Goal: Task Accomplishment & Management: Use online tool/utility

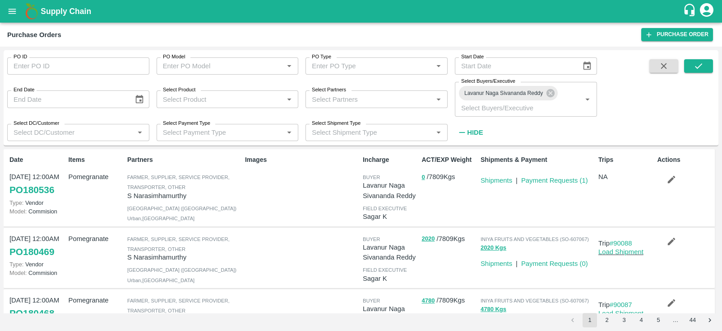
click at [663, 177] on button "button" at bounding box center [671, 179] width 29 height 15
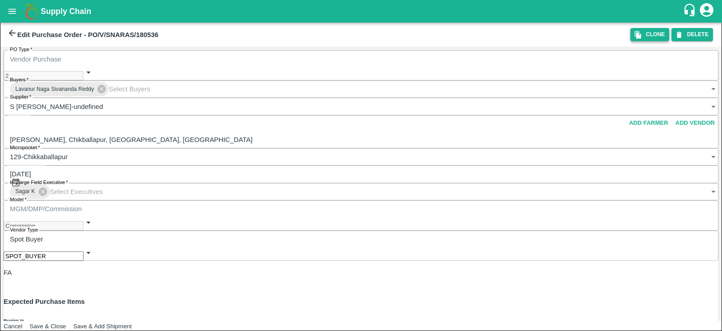
click at [637, 37] on icon "button" at bounding box center [638, 35] width 6 height 8
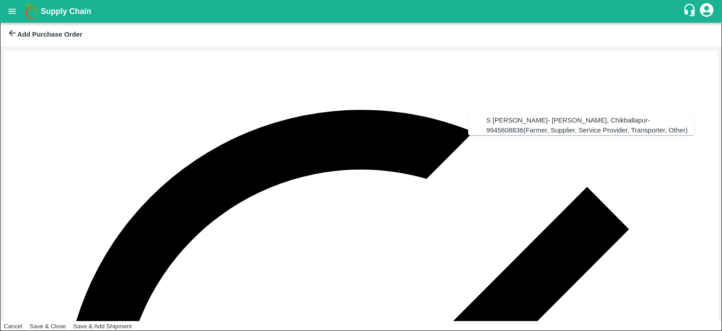
click at [540, 118] on div "S Narasimhamurthy- Jataru Hosahalli, Chikballapur-9945608836(Farmer, Supplier, …" at bounding box center [591, 125] width 208 height 20
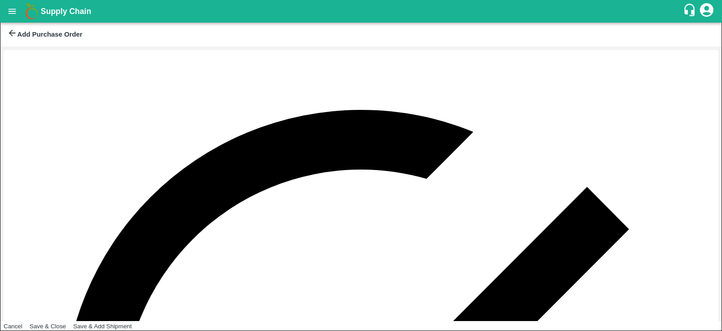
type input "S Narasimhamurthy- Jataru Hosahalli, Chikballapur-9945608836(Farmer, Supplier, …"
click at [482, 228] on button "13" at bounding box center [478, 225] width 7 height 7
type input "13/10/2025"
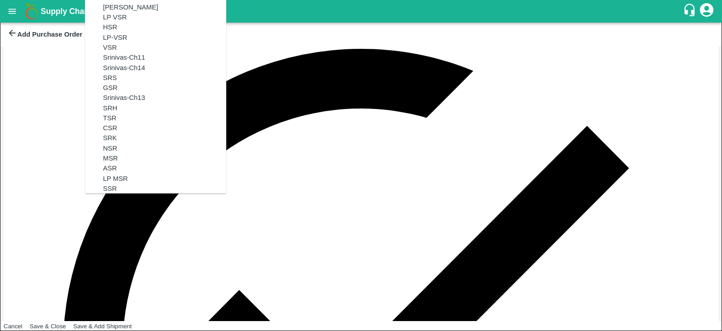
scroll to position [0, 0]
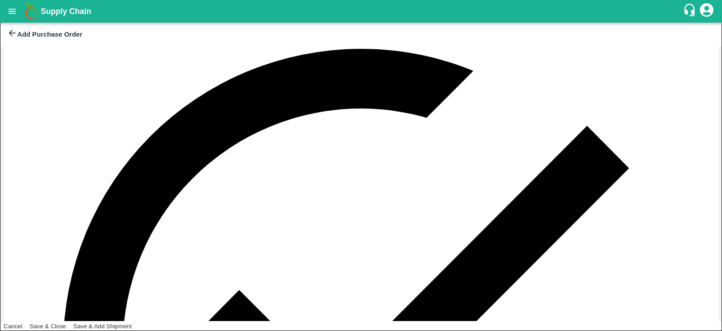
scroll to position [198, 0]
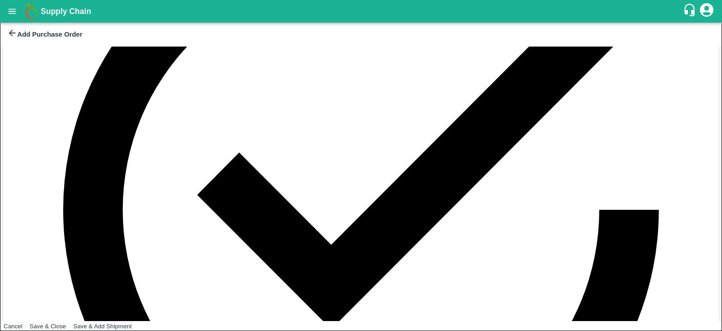
type input "SR"
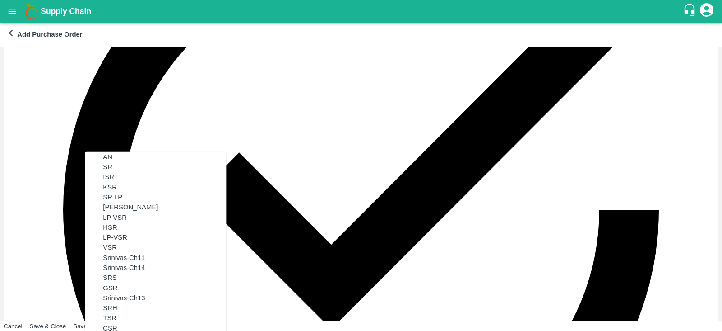
scroll to position [0, 0]
click at [108, 168] on div "SR" at bounding box center [164, 167] width 123 height 10
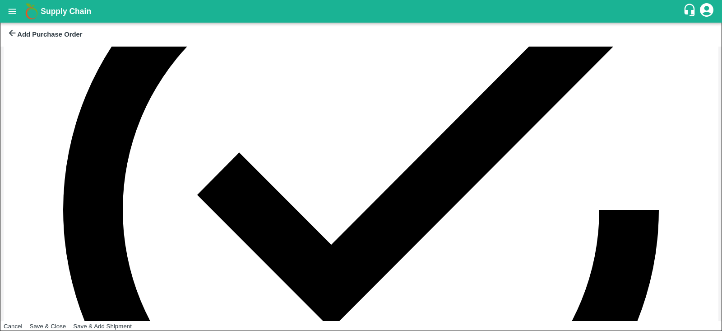
type input "SR"
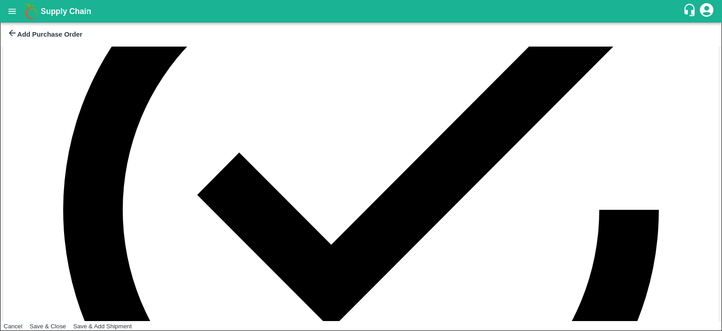
scroll to position [299, 0]
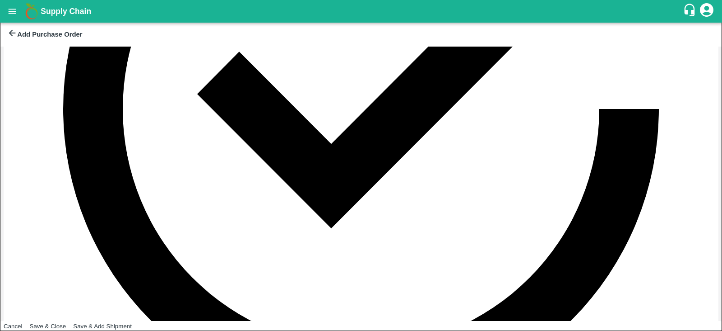
type input "SR"
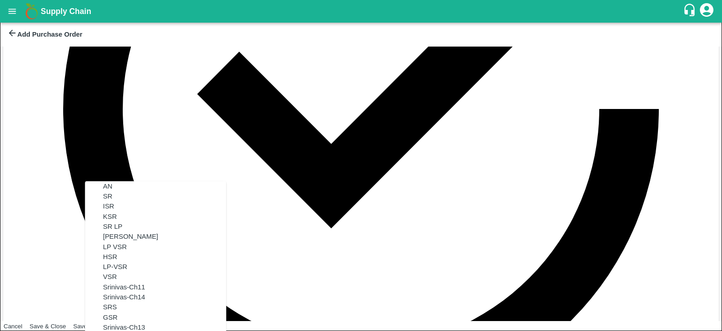
click at [113, 200] on div "SR" at bounding box center [164, 196] width 123 height 10
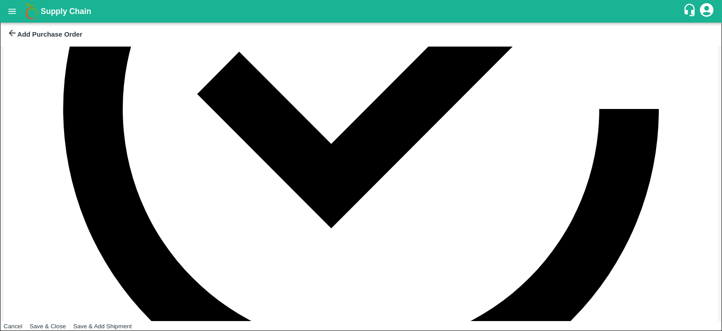
type input "SR"
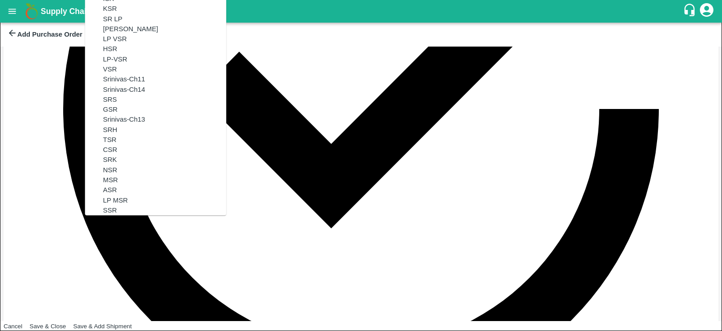
scroll to position [0, 0]
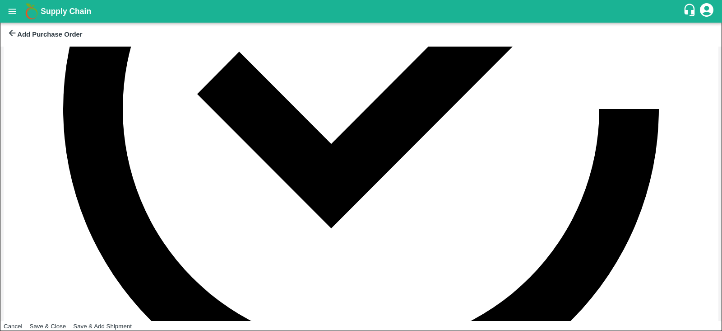
type input "SR"
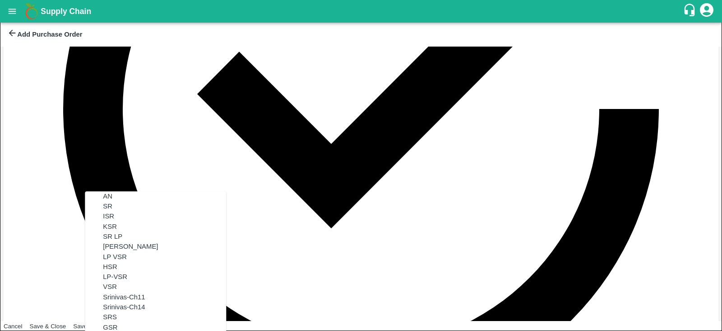
scroll to position [419, 0]
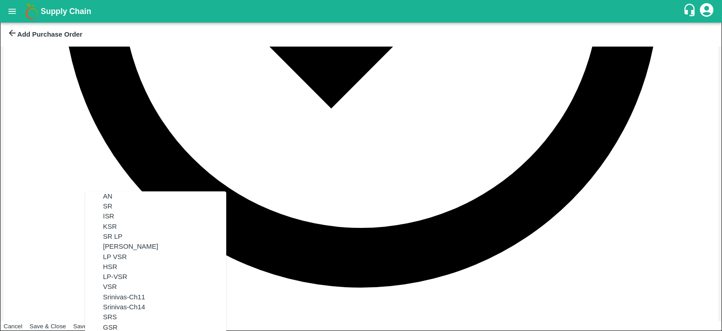
click at [106, 211] on div "SR" at bounding box center [164, 206] width 123 height 10
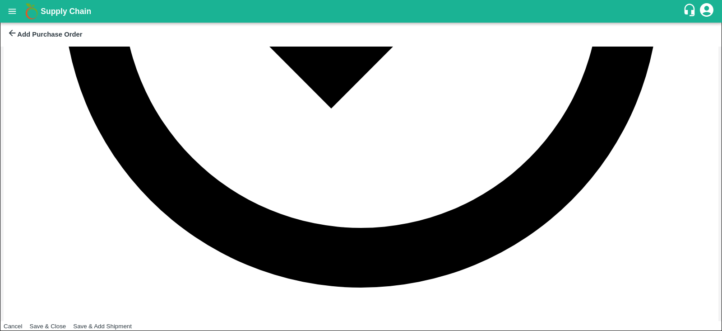
type input "SR"
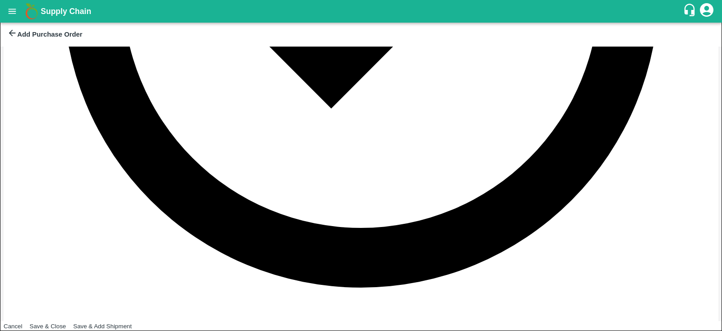
scroll to position [546, 0]
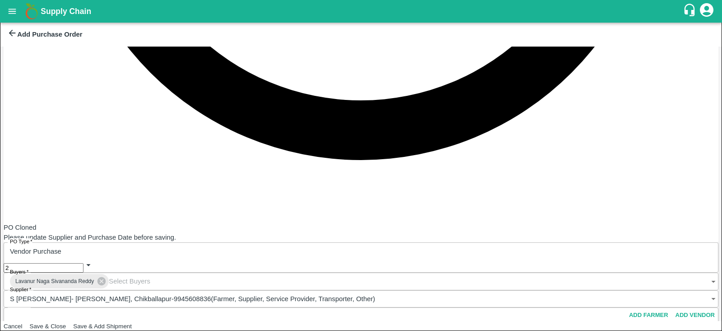
type input "SR"
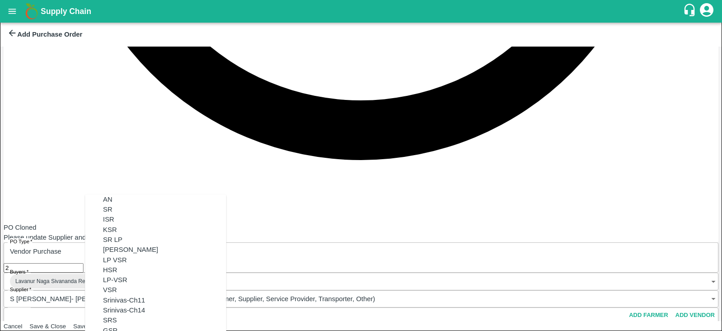
click at [110, 211] on div "SR" at bounding box center [164, 209] width 123 height 10
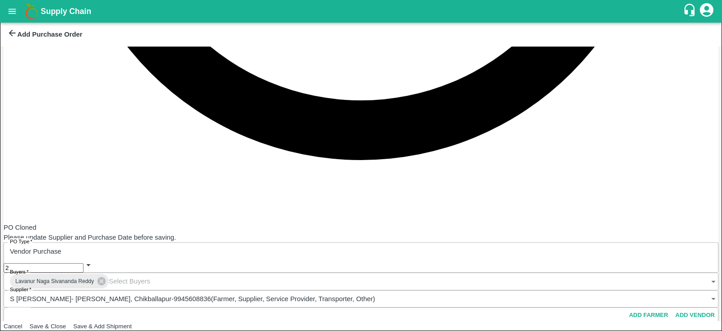
type input "SR"
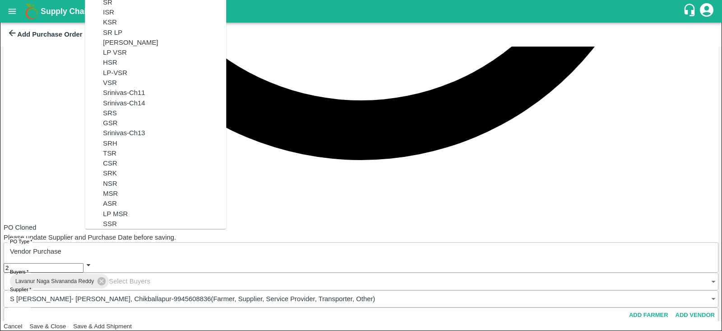
click at [124, 7] on div "SR" at bounding box center [164, 2] width 123 height 10
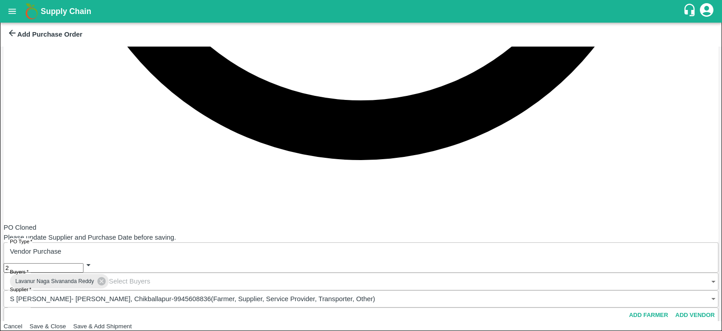
scroll to position [648, 0]
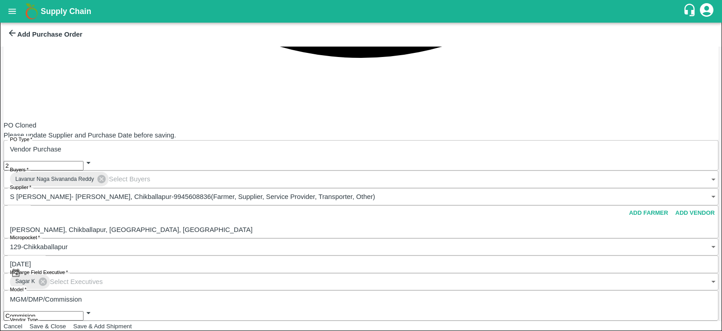
type input "SR"
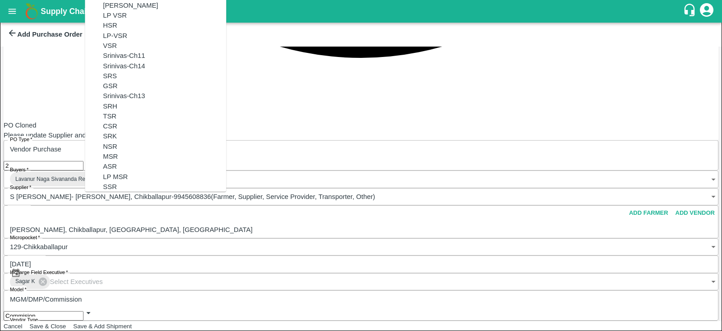
scroll to position [0, 0]
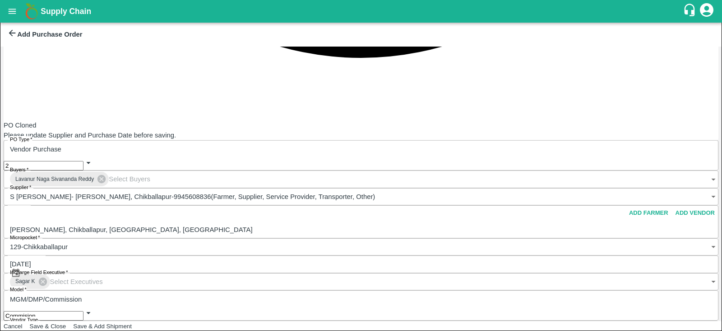
type input "SR"
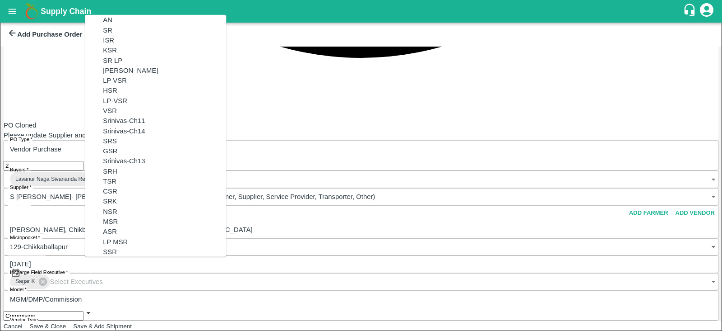
click at [141, 35] on div "SR" at bounding box center [164, 30] width 123 height 10
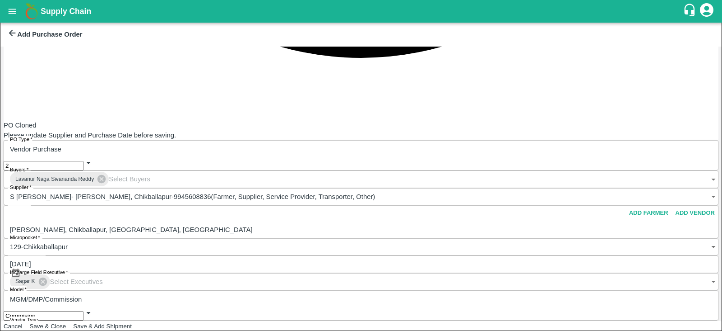
scroll to position [778, 0]
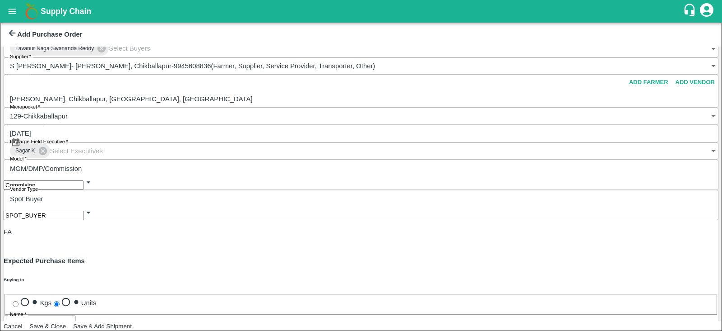
type input "SR"
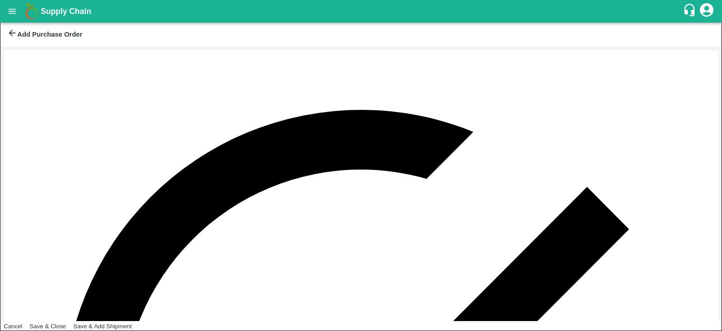
scroll to position [792, 0]
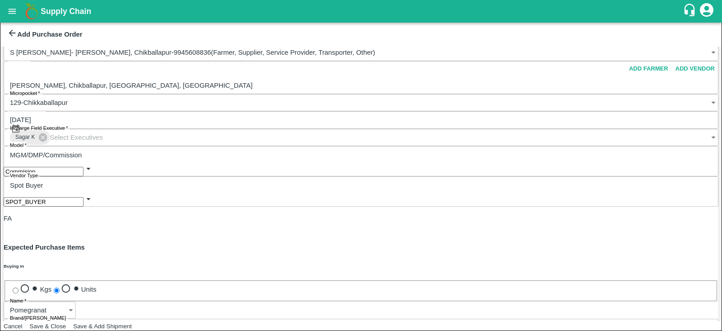
type input "SR"
click at [66, 322] on button "Save & Close" at bounding box center [48, 325] width 37 height 7
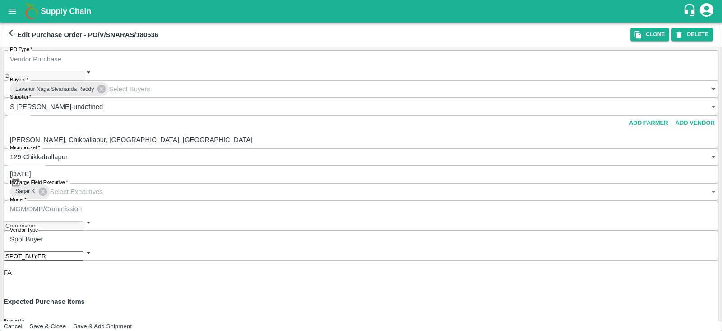
click at [10, 12] on icon "open drawer" at bounding box center [12, 11] width 10 height 10
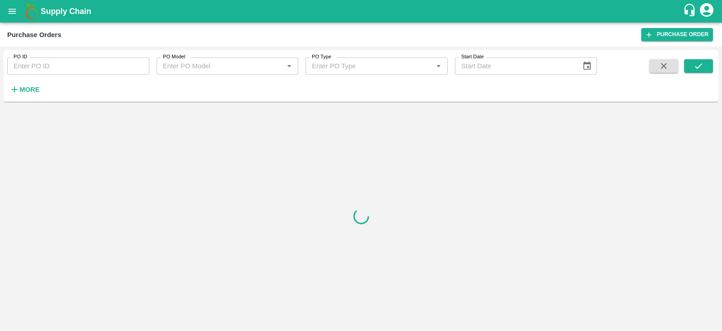
click at [12, 93] on icon "button" at bounding box center [14, 89] width 10 height 10
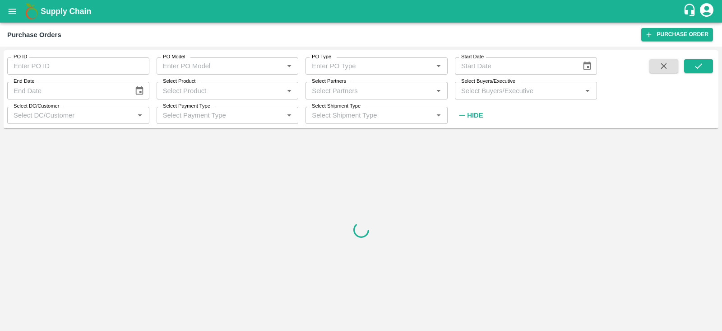
click at [461, 87] on input "Select Buyers/Executive" at bounding box center [519, 90] width 122 height 12
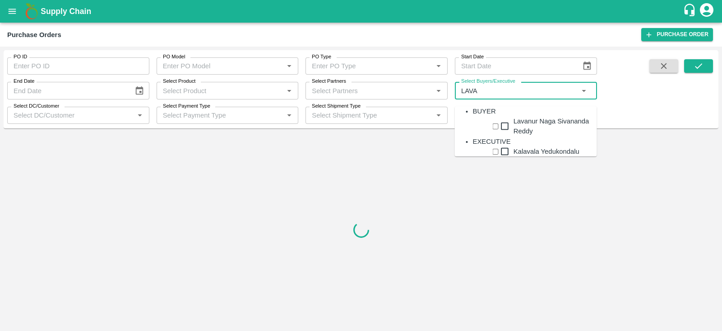
type input "LAVAN"
click at [552, 136] on div "Lavanur Naga Sivananda Reddy" at bounding box center [556, 126] width 84 height 20
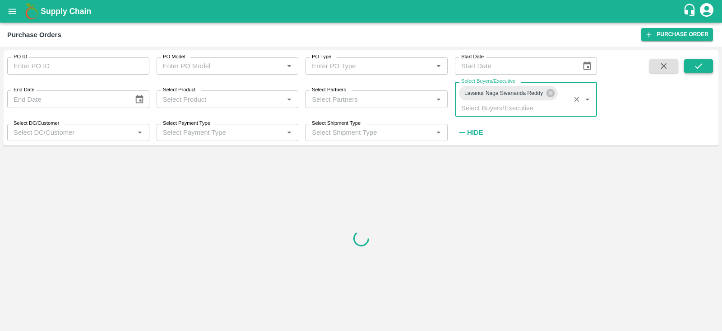
click at [693, 66] on button "submit" at bounding box center [699, 66] width 29 height 14
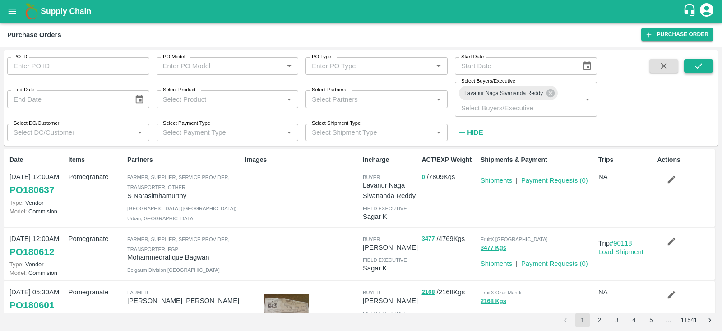
click at [704, 66] on button "submit" at bounding box center [699, 66] width 29 height 14
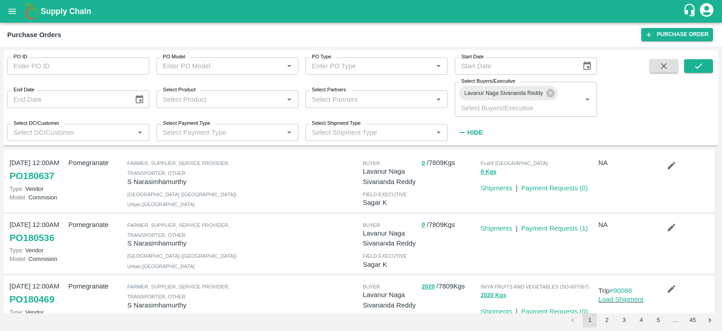
scroll to position [12, 0]
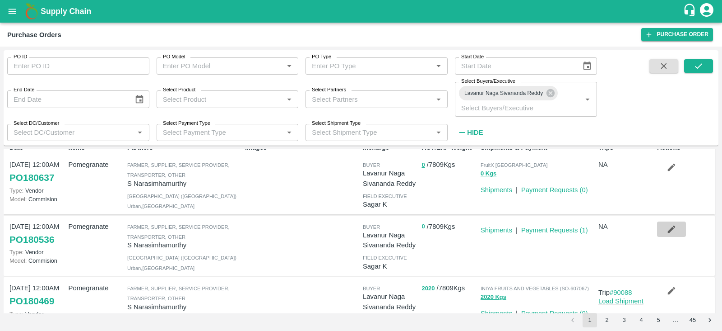
click at [674, 233] on button "button" at bounding box center [671, 228] width 29 height 15
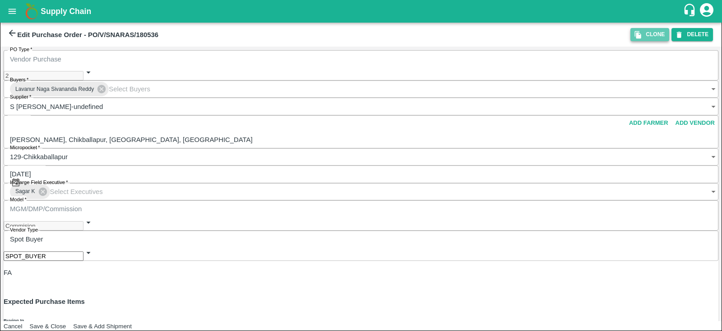
click at [643, 39] on button "Clone" at bounding box center [650, 34] width 39 height 13
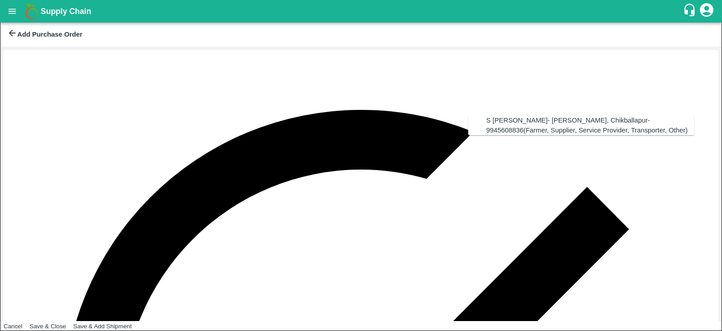
click at [512, 121] on div "S Narasimhamurthy- Jataru Hosahalli, Chikballapur-9945608836(Farmer, Supplier, …" at bounding box center [591, 125] width 208 height 20
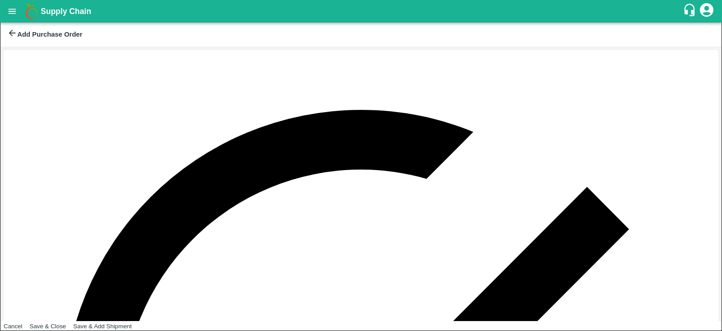
type input "S Narasimhamurthy- Jataru Hosahalli, Chikballapur-9945608836(Farmer, Supplier, …"
click at [482, 228] on button "13" at bounding box center [478, 225] width 7 height 7
type input "13/10/2025"
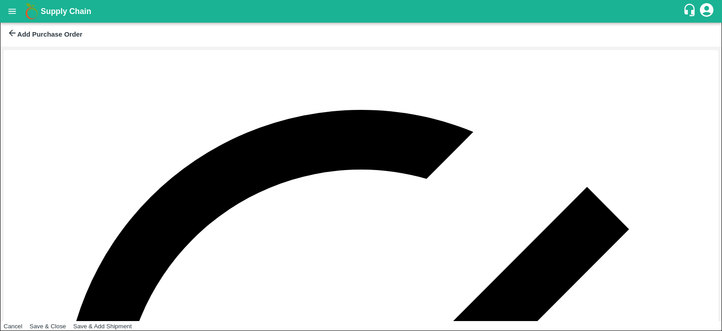
scroll to position [141, 0]
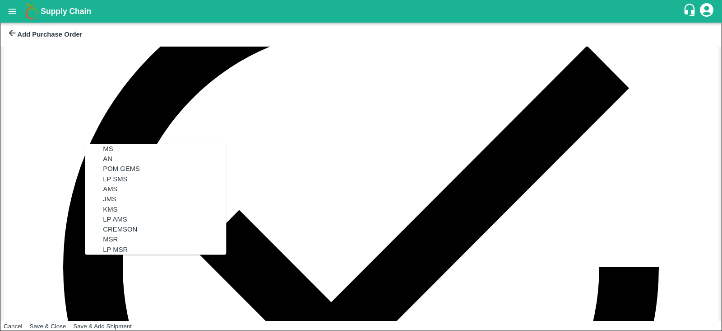
scroll to position [0, 0]
click at [129, 146] on div "MS" at bounding box center [164, 149] width 123 height 10
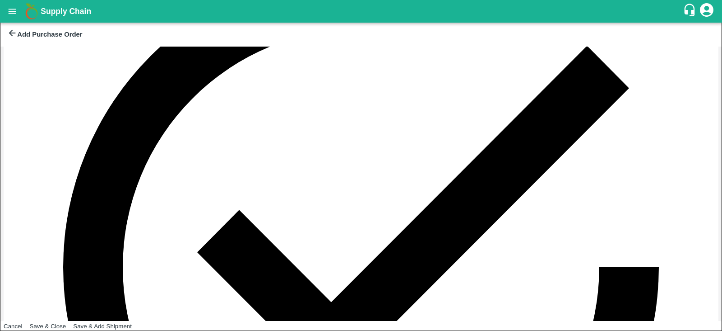
type input "MS"
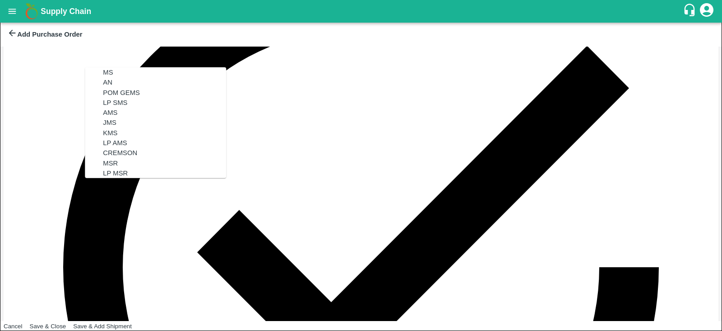
click at [133, 67] on div "MS" at bounding box center [164, 72] width 123 height 10
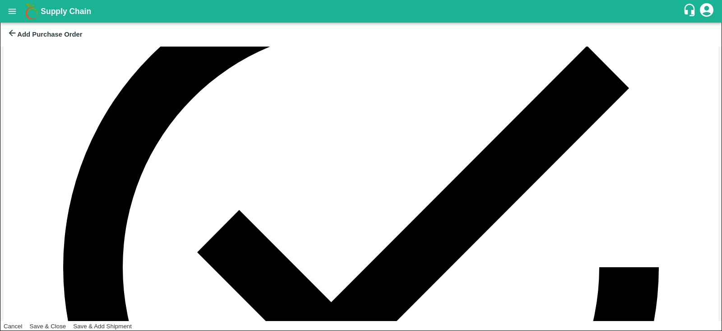
scroll to position [290, 0]
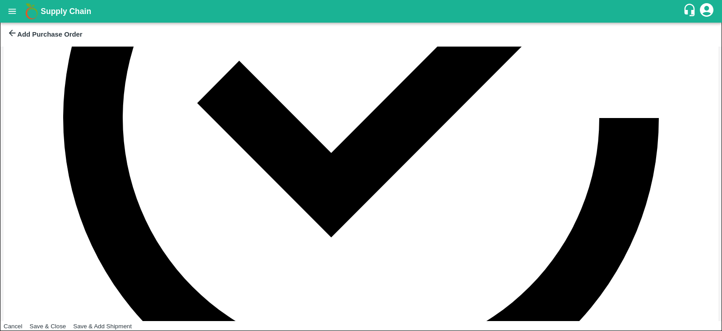
type input "MS"
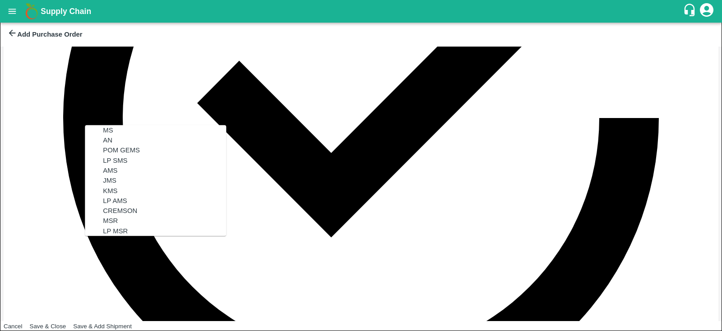
scroll to position [0, 0]
click at [120, 135] on div "MS" at bounding box center [164, 130] width 123 height 10
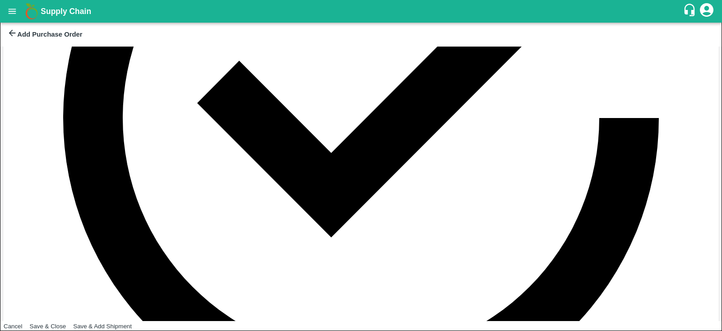
type input "MS"
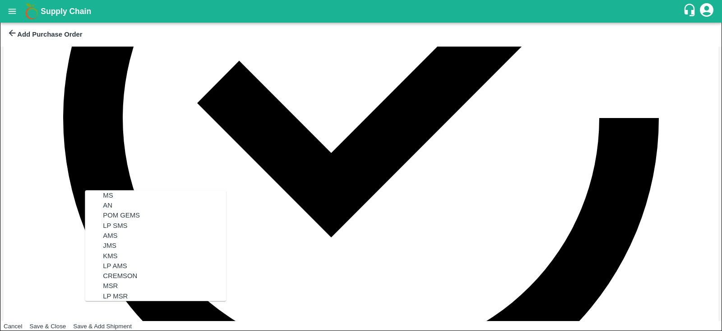
click at [119, 193] on div "MS" at bounding box center [164, 195] width 123 height 10
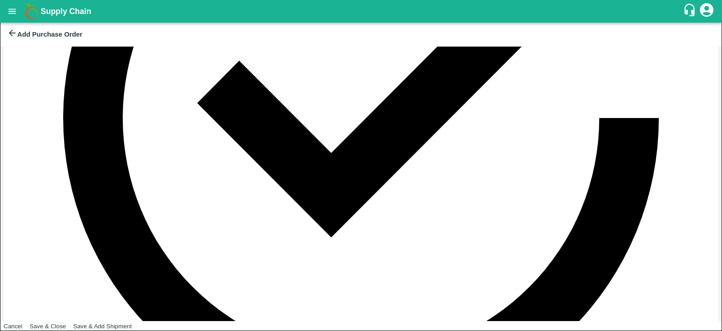
type input "MS"
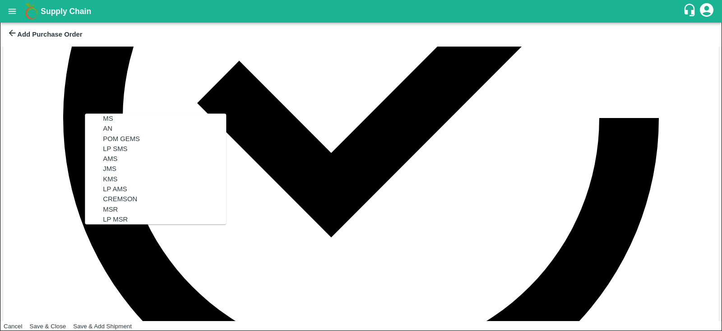
click at [147, 113] on div "MS" at bounding box center [164, 118] width 123 height 10
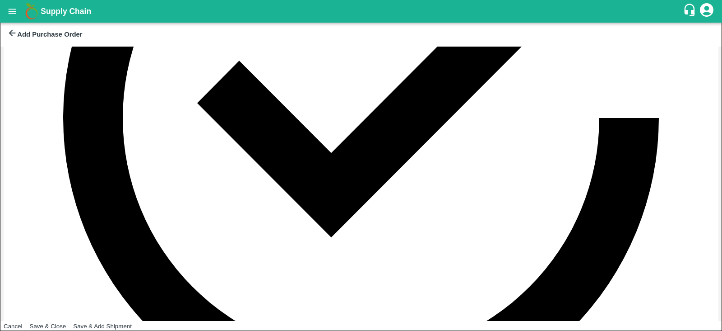
scroll to position [440, 0]
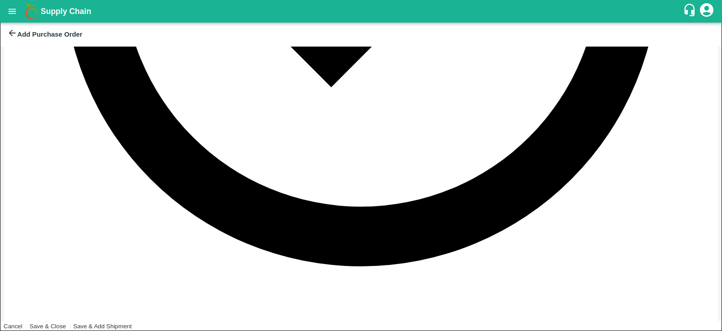
type input "MS"
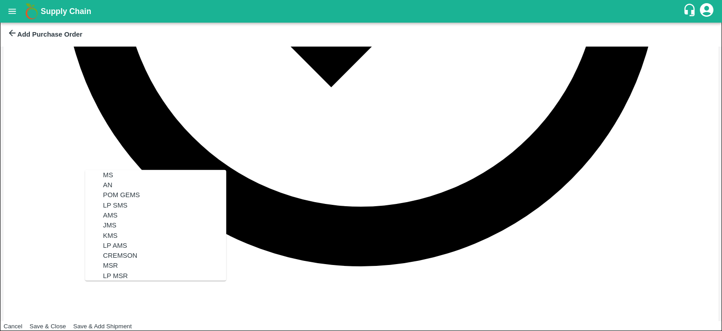
scroll to position [0, 0]
click at [120, 171] on div "MS" at bounding box center [164, 175] width 123 height 10
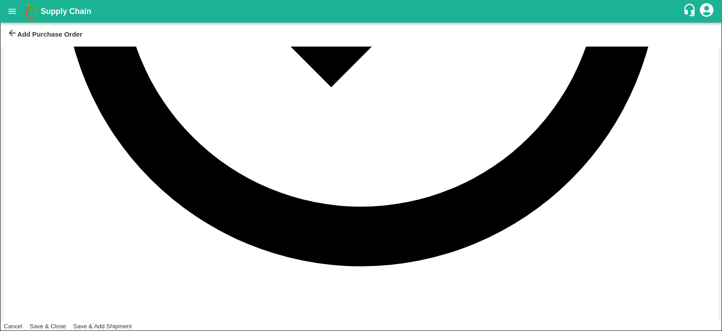
type input "MS"
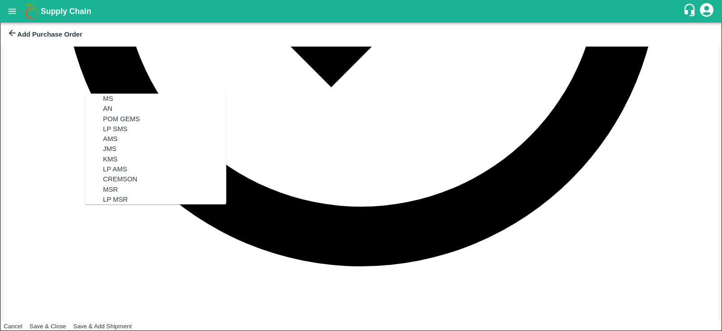
click at [132, 93] on div "MS" at bounding box center [164, 98] width 123 height 10
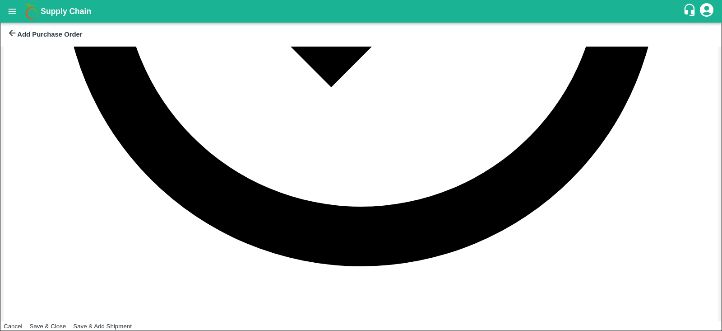
scroll to position [574, 0]
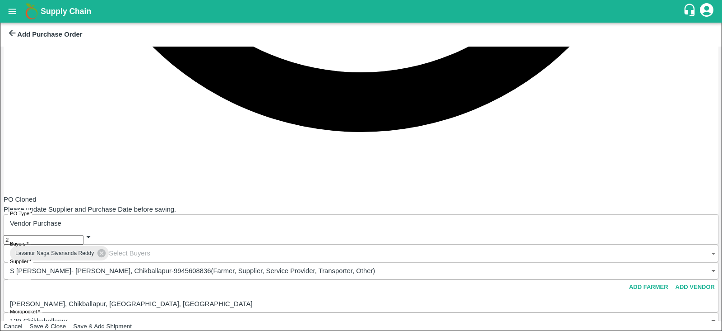
type input "MS"
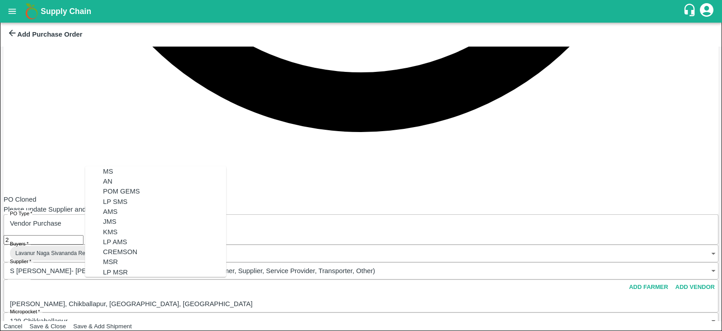
scroll to position [0, 0]
click at [113, 170] on div "MS" at bounding box center [164, 171] width 123 height 10
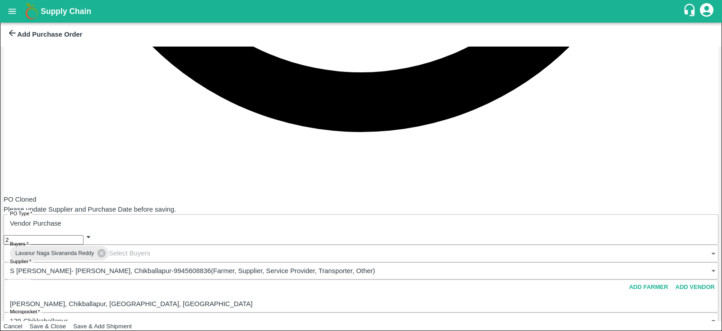
type input "MS"
click at [120, 90] on div "MS" at bounding box center [164, 95] width 123 height 10
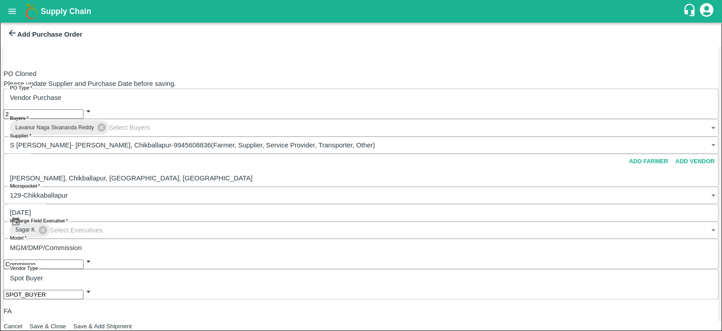
type input "MS"
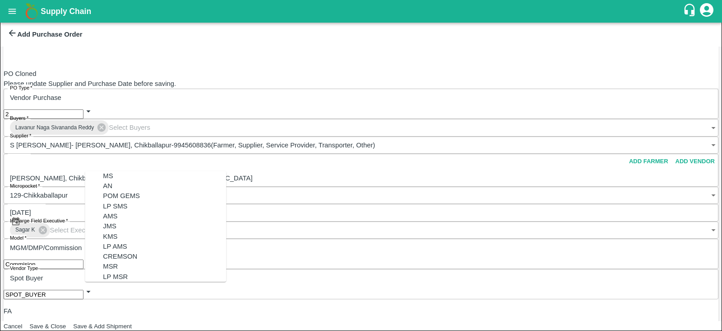
scroll to position [0, 0]
click at [112, 175] on div "MS" at bounding box center [164, 176] width 123 height 10
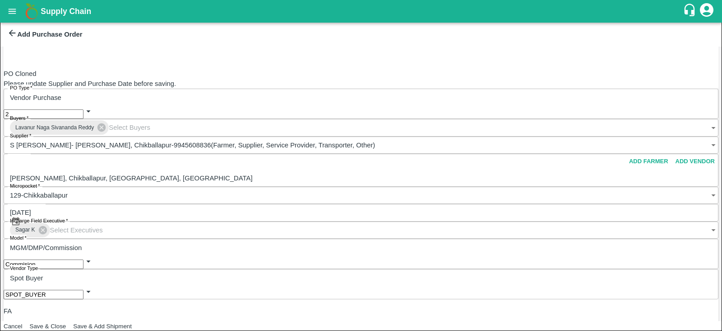
type input "MS"
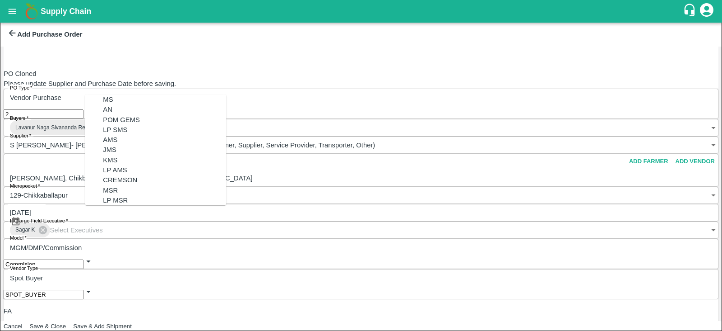
click at [117, 97] on div "MS" at bounding box center [164, 99] width 123 height 10
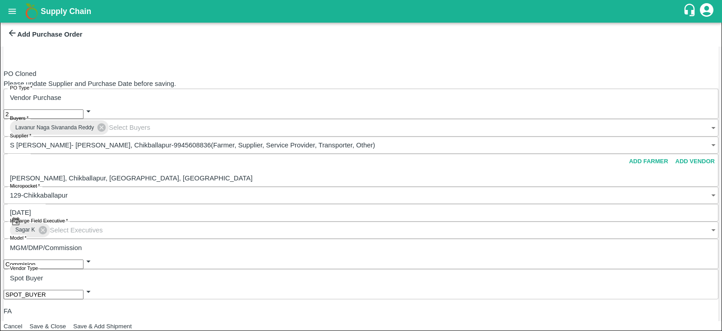
scroll to position [792, 0]
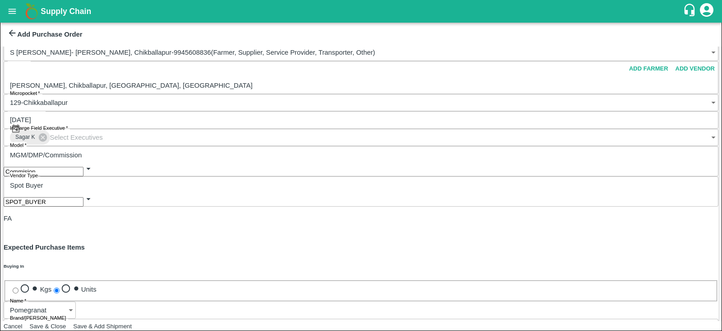
type input "MS"
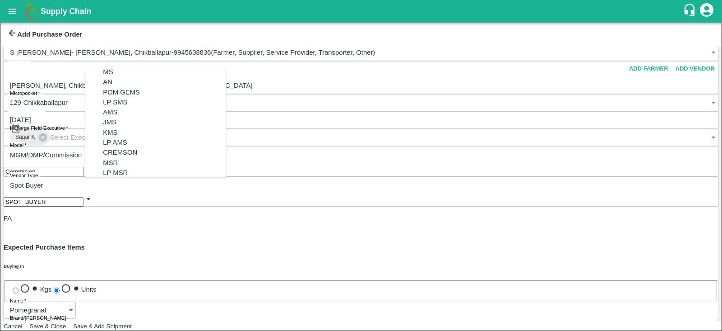
scroll to position [0, 0]
click at [110, 67] on div "MS" at bounding box center [164, 72] width 123 height 10
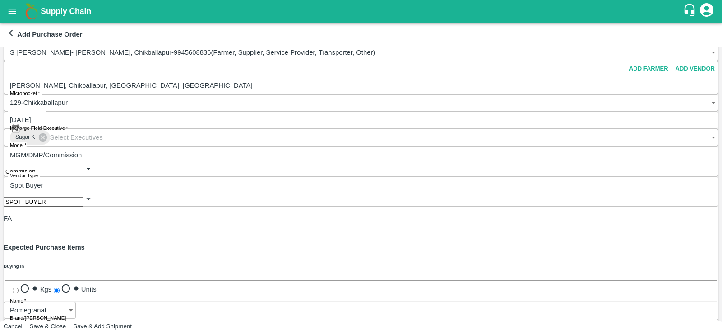
type input "MS"
click at [66, 322] on button "Save & Close" at bounding box center [48, 325] width 37 height 7
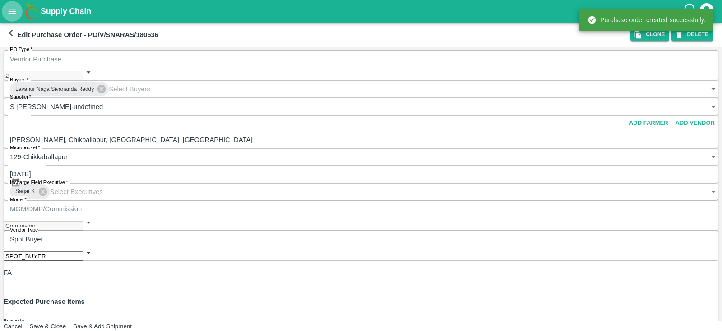
click at [8, 15] on icon "open drawer" at bounding box center [12, 11] width 10 height 10
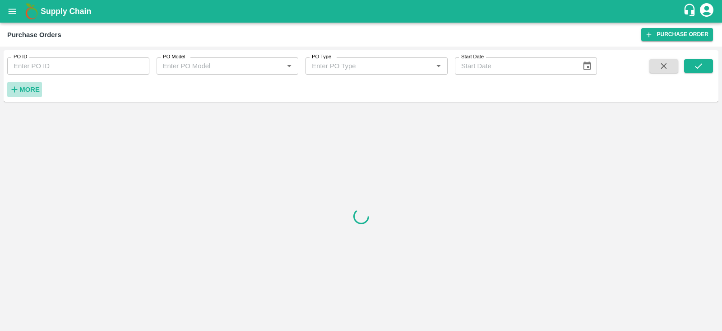
click at [34, 88] on strong "More" at bounding box center [29, 89] width 20 height 7
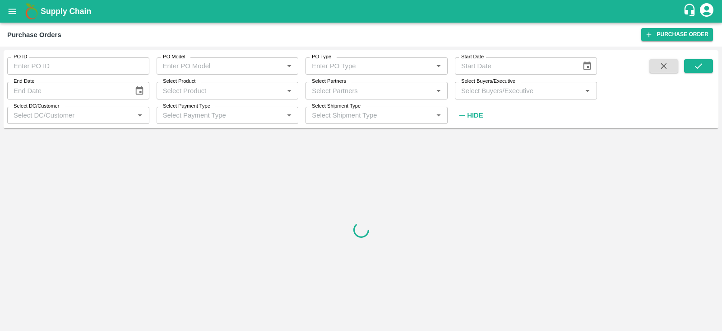
click at [468, 89] on input "Select Buyers/Executive" at bounding box center [519, 90] width 122 height 12
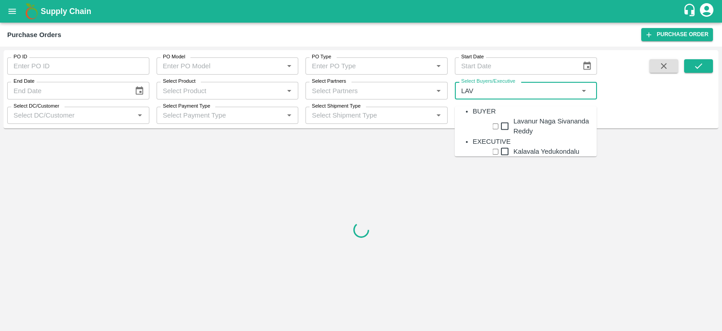
type input "LAVA"
click at [493, 129] on input "checkbox" at bounding box center [496, 126] width 6 height 6
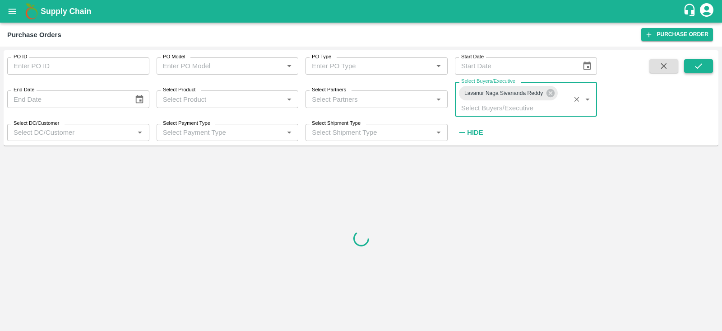
click at [694, 69] on icon "submit" at bounding box center [699, 66] width 10 height 10
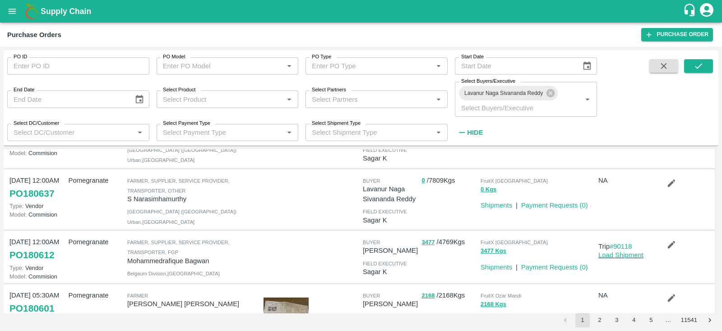
scroll to position [64, 0]
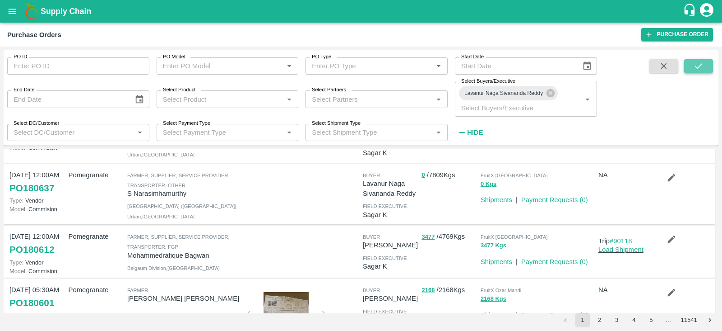
click at [707, 65] on button "submit" at bounding box center [699, 66] width 29 height 14
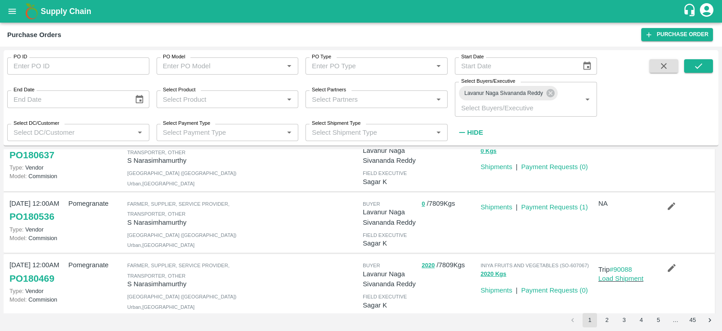
scroll to position [98, 0]
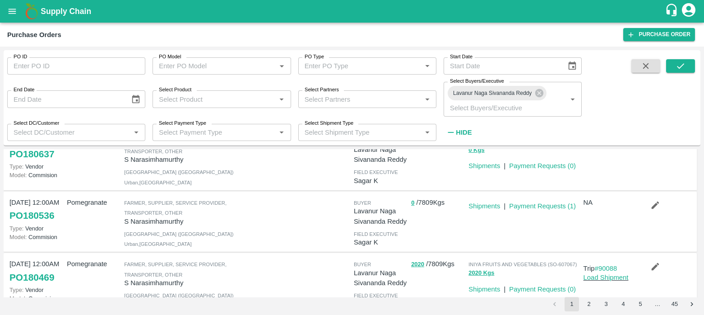
click at [368, 65] on input "PO Type" at bounding box center [360, 66] width 118 height 12
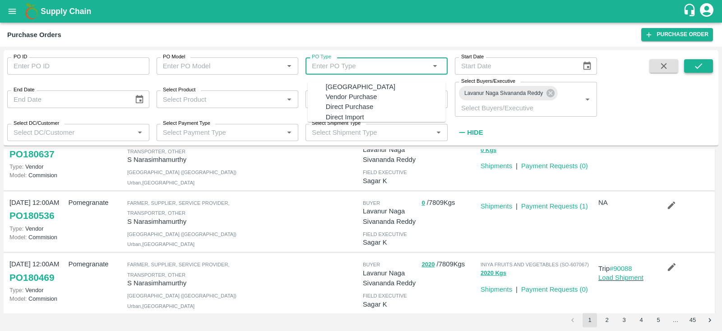
click at [699, 66] on icon "submit" at bounding box center [698, 65] width 7 height 5
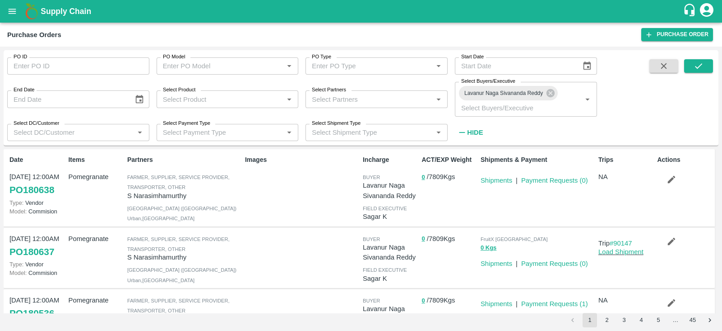
drag, startPoint x: 472, startPoint y: 211, endPoint x: 582, endPoint y: 231, distance: 111.6
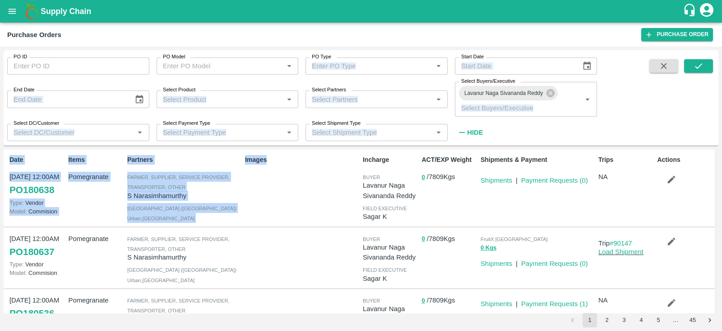
drag, startPoint x: 702, startPoint y: 220, endPoint x: 326, endPoint y: 3, distance: 434.3
click at [335, 10] on div "Supply Chain Purchase Orders Purchase Order PO ID PO ID PO Model PO Model   * P…" at bounding box center [361, 165] width 722 height 331
click at [225, 224] on div "Date 13 Oct, 12:00AM PO 180638 Type: Vendor Model: Commision Items Pomegranate …" at bounding box center [360, 187] width 712 height 77
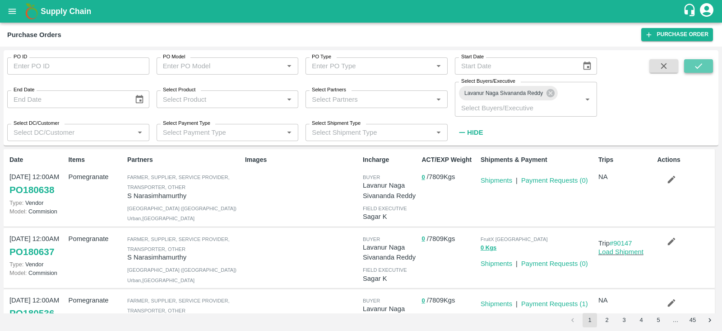
click at [699, 65] on icon "submit" at bounding box center [699, 66] width 10 height 10
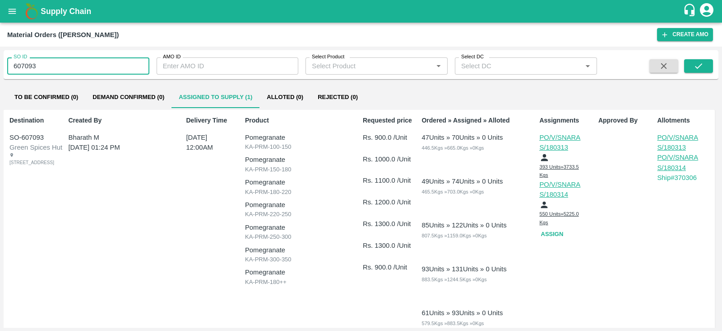
click at [47, 66] on input "607093" at bounding box center [78, 65] width 142 height 17
type input "607093"
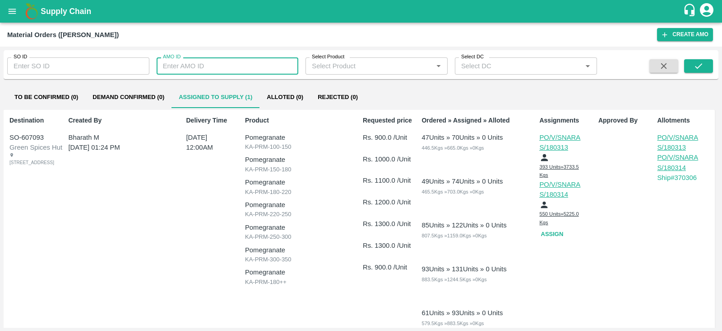
click at [172, 62] on input "AMO ID" at bounding box center [228, 65] width 142 height 17
type input "333303"
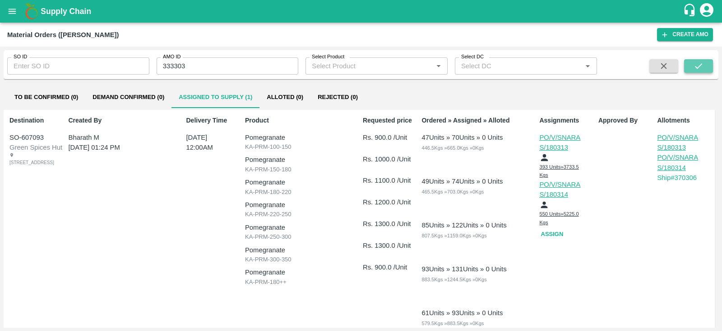
click at [695, 67] on icon "submit" at bounding box center [699, 66] width 10 height 10
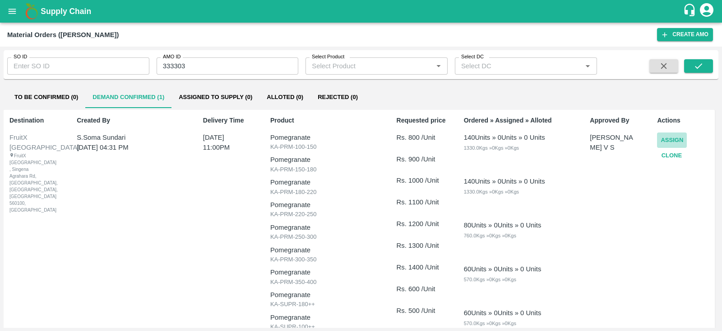
click at [669, 135] on button "Assign" at bounding box center [672, 140] width 30 height 16
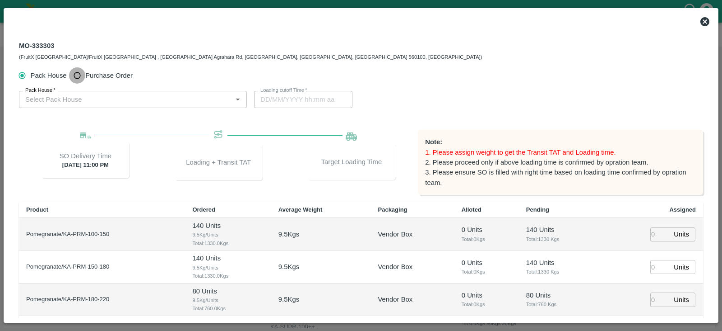
click at [79, 74] on input "Purchase Order" at bounding box center [77, 75] width 17 height 17
radio input "true"
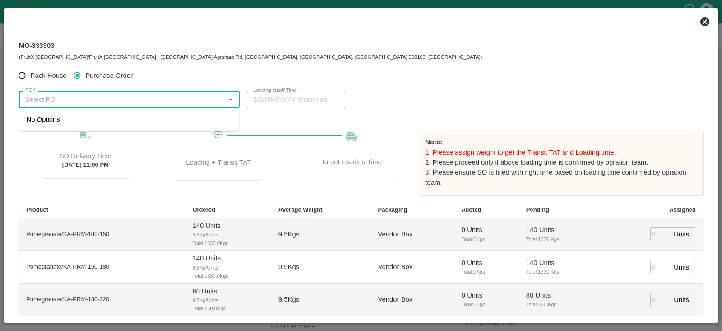
click at [175, 98] on input "PO   *" at bounding box center [122, 99] width 200 height 12
click at [147, 114] on div "PO-180637(S Narasimhamurthy-9945608836)" at bounding box center [129, 119] width 220 height 15
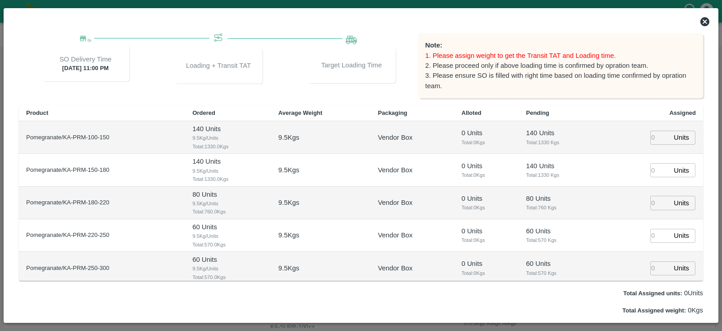
scroll to position [116, 0]
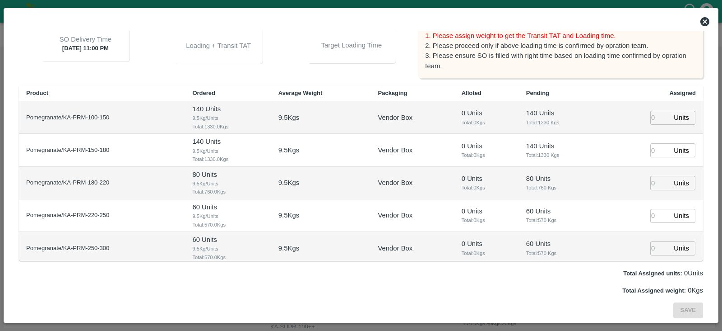
type input "PO-180637(S Narasimhamurthy-9945608836)"
click at [657, 112] on input "number" at bounding box center [661, 118] width 20 height 14
click at [657, 112] on input "3" at bounding box center [661, 118] width 20 height 14
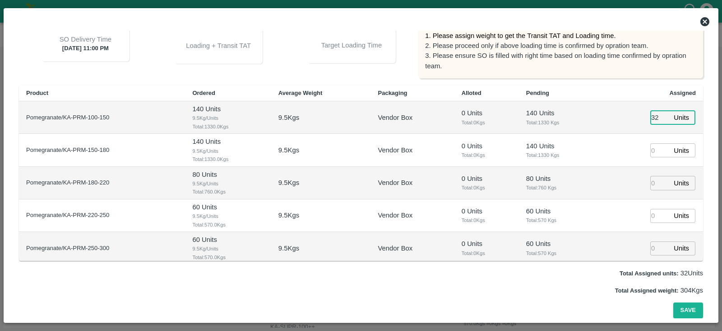
type input "32"
type input "16/10/2025 06:34 PM"
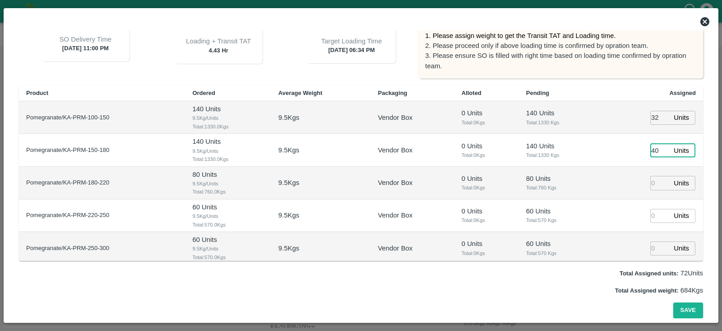
type input "40"
type input "44"
type input "42"
type input "36"
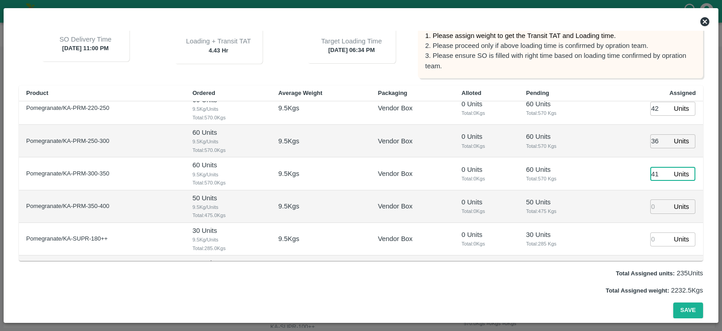
type input "41"
type input "16/10/2025 04:34 PM"
type input "73"
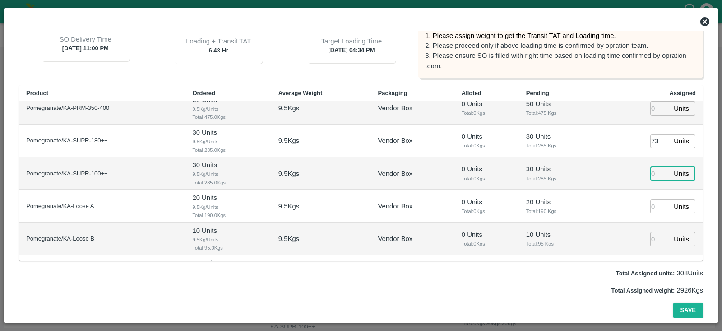
type input "16/10/2025 05:34 PM"
type input "6"
click at [684, 306] on button "Save" at bounding box center [689, 310] width 30 height 16
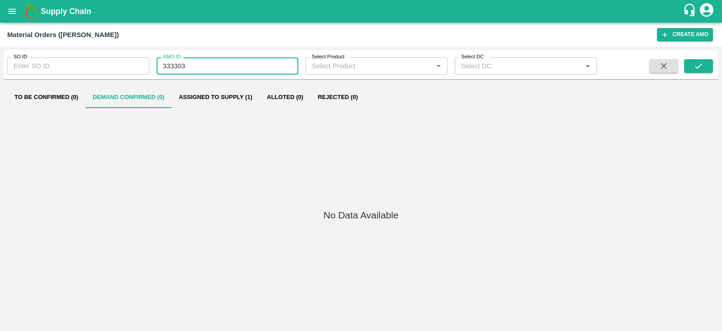
click at [177, 69] on input "333303" at bounding box center [228, 65] width 142 height 17
type input "333303"
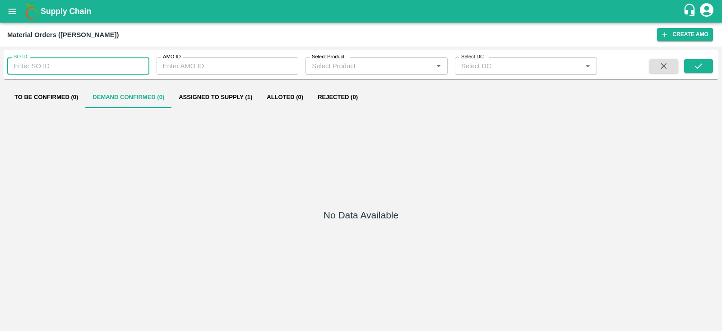
click at [97, 60] on input "SO ID" at bounding box center [78, 65] width 142 height 17
type input "607181"
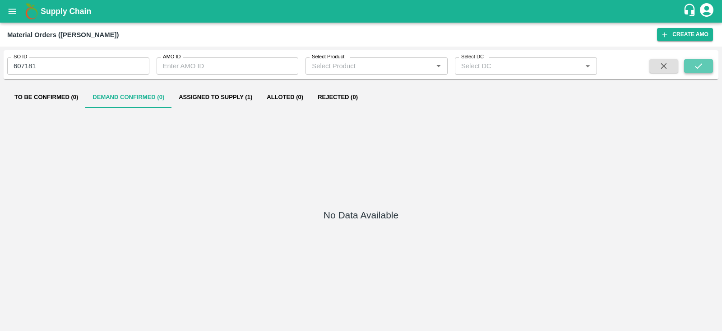
click at [701, 60] on button "submit" at bounding box center [699, 66] width 29 height 14
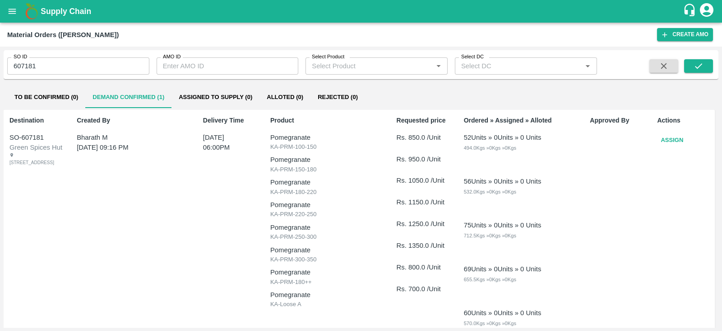
click at [666, 140] on button "Assign" at bounding box center [672, 140] width 30 height 16
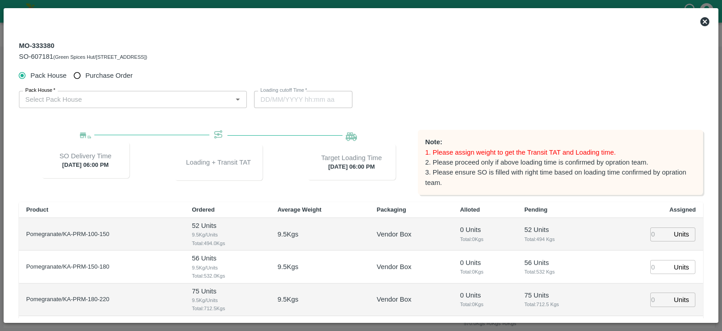
type input "14/10/2025 06:00 PM"
click at [104, 75] on span "Purchase Order" at bounding box center [108, 75] width 47 height 10
click at [86, 75] on input "Purchase Order" at bounding box center [77, 75] width 17 height 17
radio input "true"
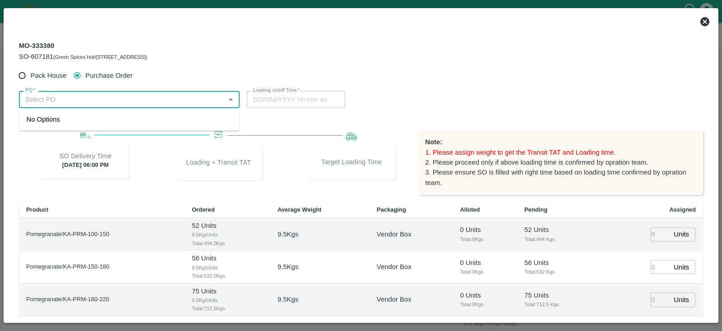
click at [103, 104] on input "PO   *" at bounding box center [122, 99] width 200 height 12
type input "180612"
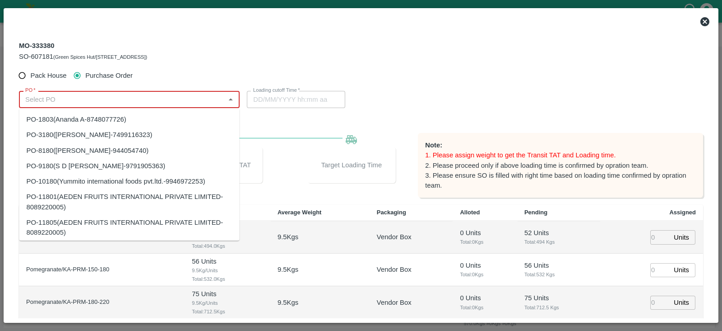
click at [72, 98] on input "PO   *" at bounding box center [122, 99] width 200 height 12
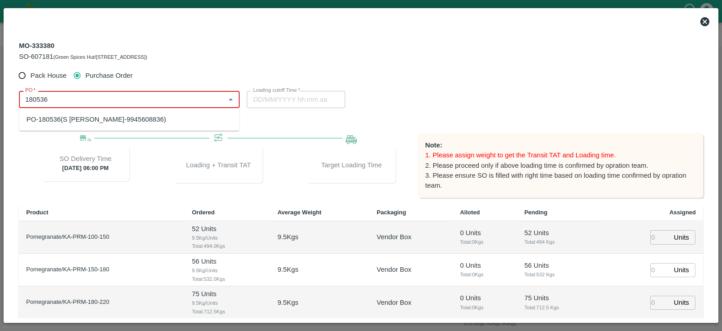
click at [79, 118] on div "PO-180536(S Narasimhamurthy-9945608836)" at bounding box center [97, 119] width 140 height 10
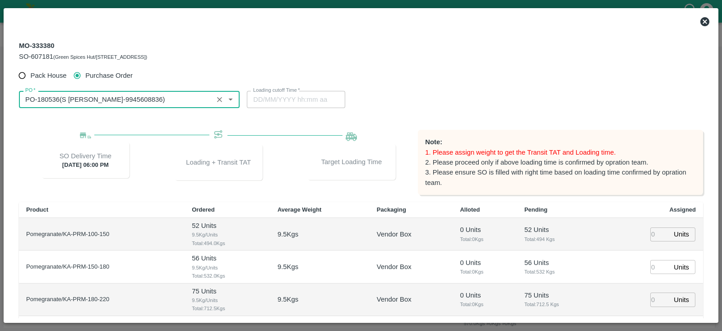
scroll to position [110, 0]
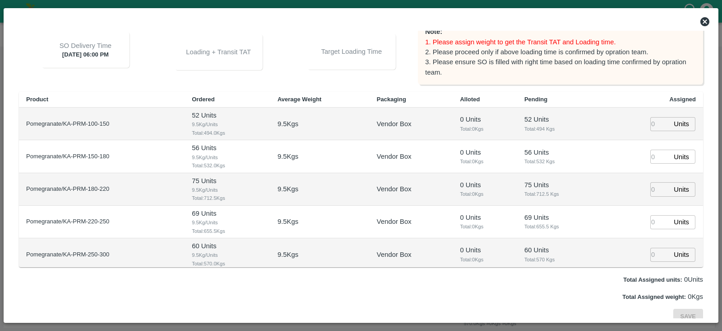
type input "PO-180536(S Narasimhamurthy-9945608836)"
click at [655, 125] on input "number" at bounding box center [661, 124] width 20 height 14
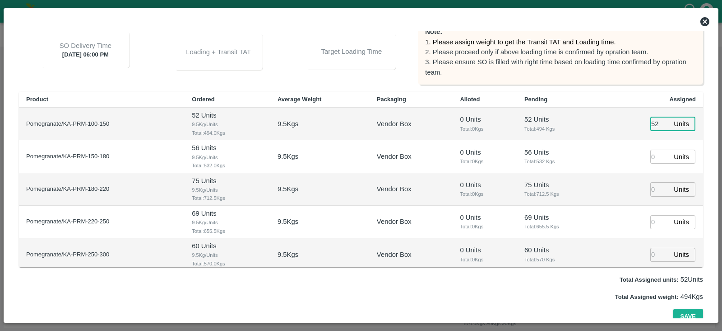
type input "52"
type input "14/10/2025 12:22 AM"
type input "56"
type input "75"
type input "69"
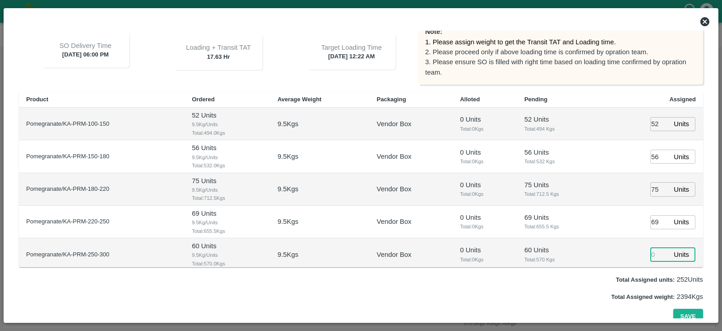
type input "13/10/2025 10:22 PM"
type input "60"
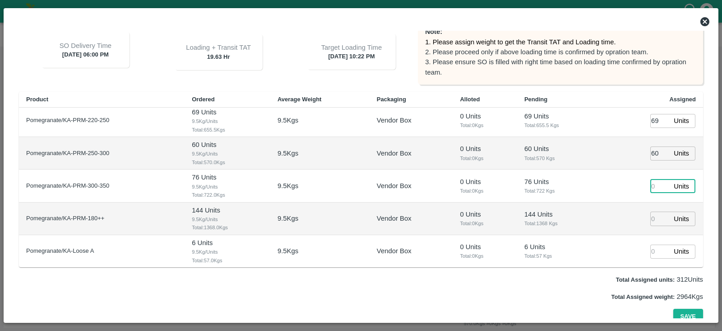
type input "13/10/2025 11:22 PM"
type input "76"
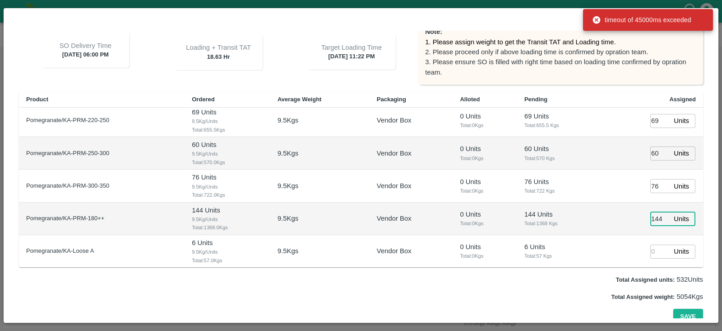
type input "144"
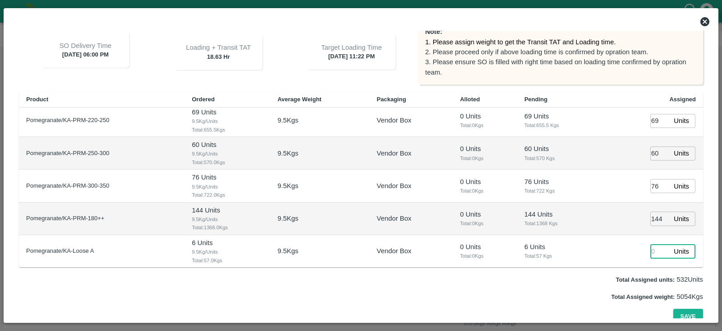
type input "13/10/2025 10:22 PM"
type input "6"
click at [690, 313] on button "Save" at bounding box center [689, 316] width 30 height 16
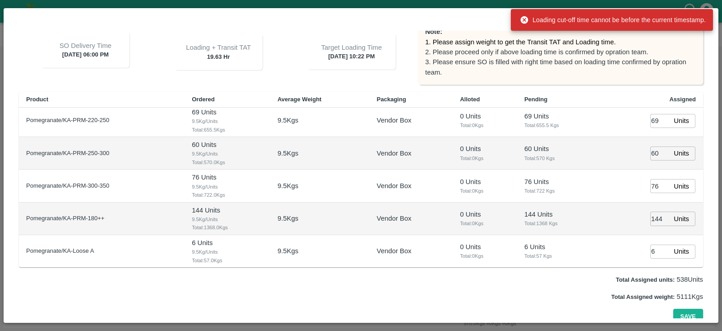
scroll to position [0, 0]
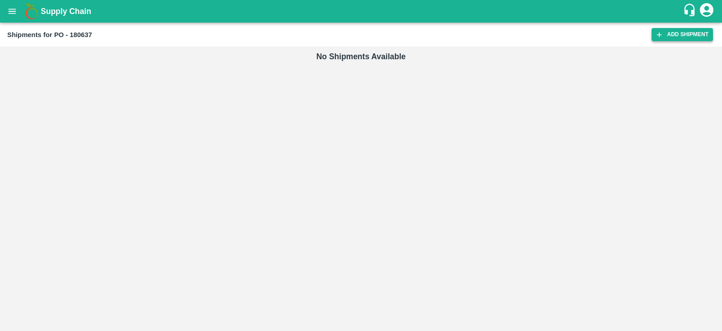
click at [686, 30] on link "Add Shipment" at bounding box center [682, 34] width 61 height 13
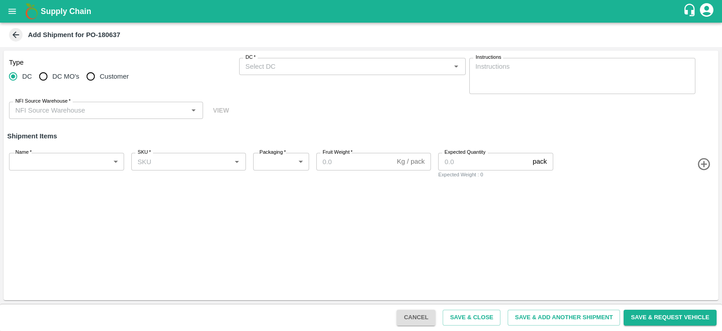
click at [74, 78] on span "DC MO's" at bounding box center [65, 76] width 27 height 10
click at [52, 78] on input "DC MO's" at bounding box center [43, 76] width 18 height 18
radio input "true"
click at [333, 65] on input "DC (Material Orders)   *" at bounding box center [345, 67] width 206 height 12
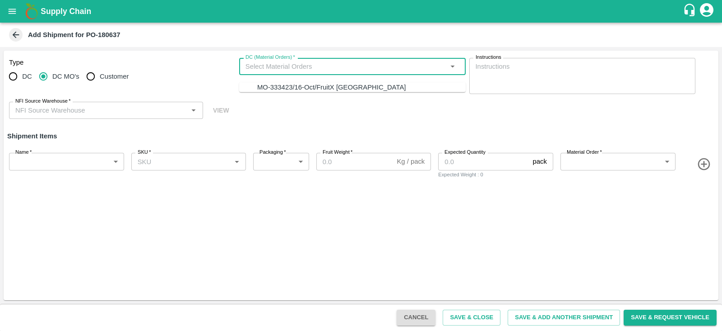
click at [332, 84] on div "MO-333423/16-Oct/FruitX Bangalore" at bounding box center [331, 87] width 149 height 10
type input "MO-333423/16-Oct/FruitX Bangalore"
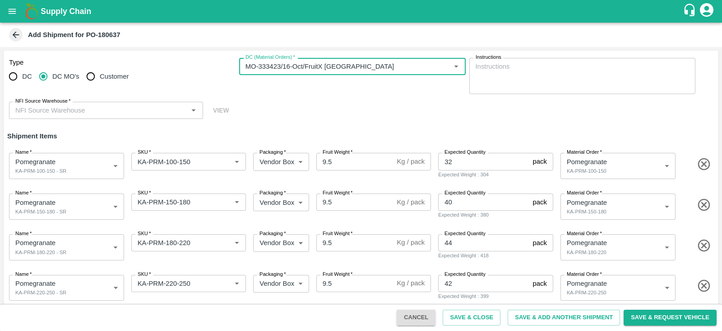
click at [84, 118] on div "NFI Source Warehouse   *" at bounding box center [106, 110] width 194 height 17
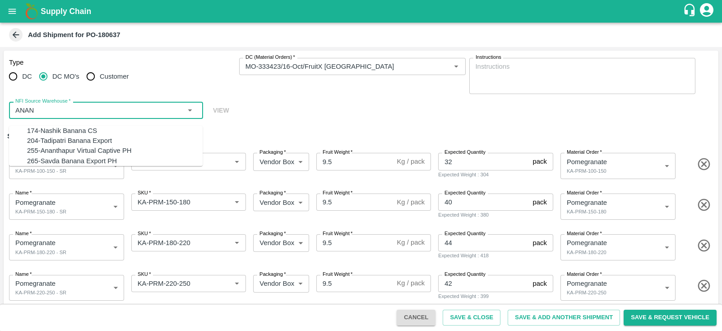
click at [83, 156] on div "255-Ananthapur Virtual Captive PH" at bounding box center [79, 151] width 105 height 10
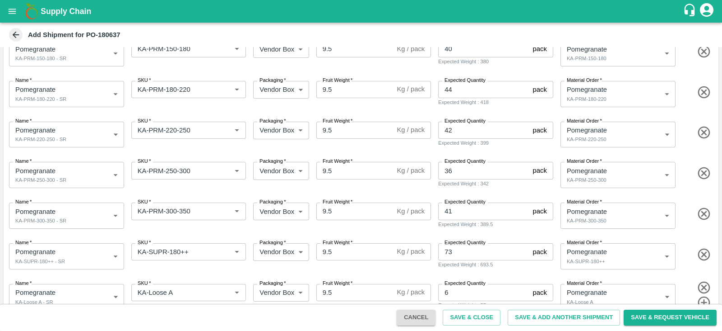
scroll to position [169, 0]
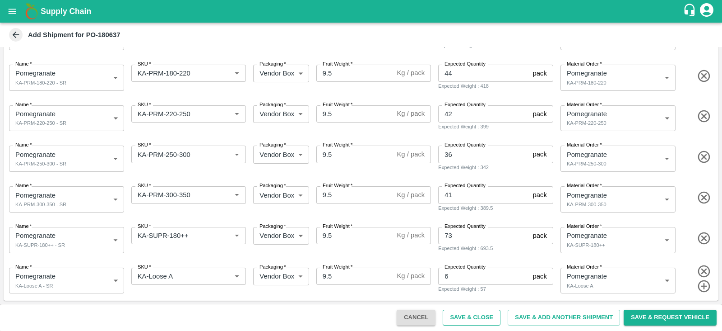
type input "255-Ananthapur Virtual Captive PH"
click at [480, 310] on button "Save & Close" at bounding box center [472, 317] width 58 height 16
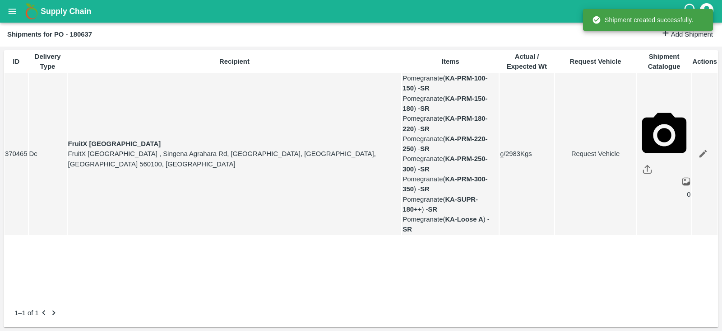
click at [572, 157] on link "Request Vehicle" at bounding box center [596, 154] width 80 height 10
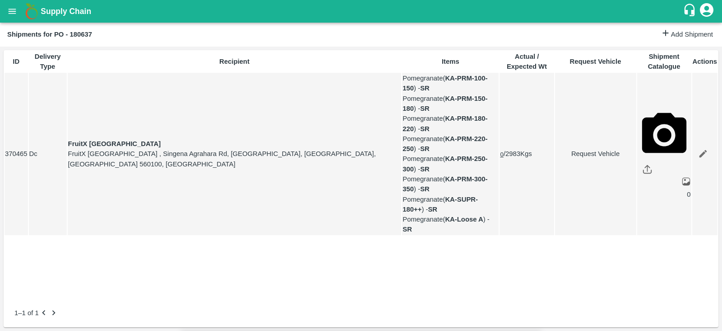
type input "16/10/2025 05:34 PM"
type input "DD/MM/YYYY hh:mm aa"
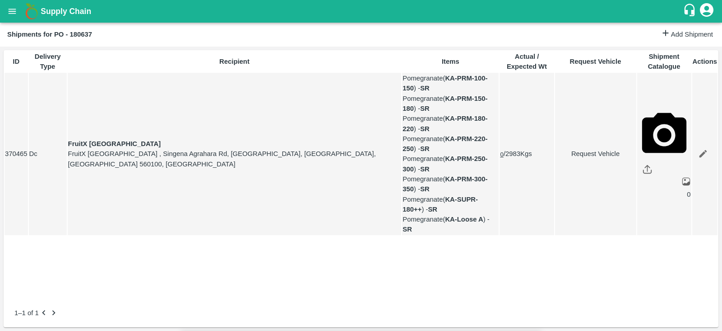
type input "13/10/2025 01:00 PM"
click at [474, 58] on body "Supply Chain Shipments for PO - 180637 Add Shipment ID Delivery Type Recipient …" at bounding box center [361, 165] width 722 height 331
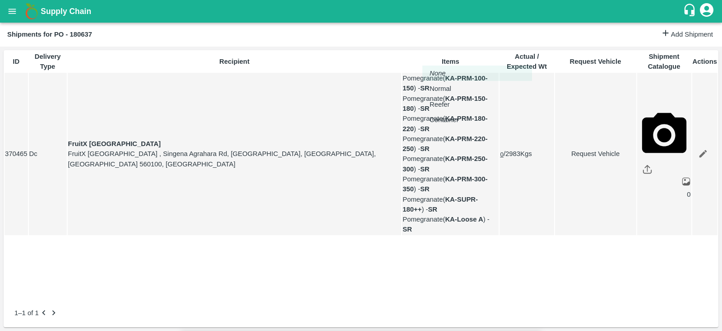
click at [456, 85] on div "Normal" at bounding box center [443, 89] width 26 height 10
type input "1"
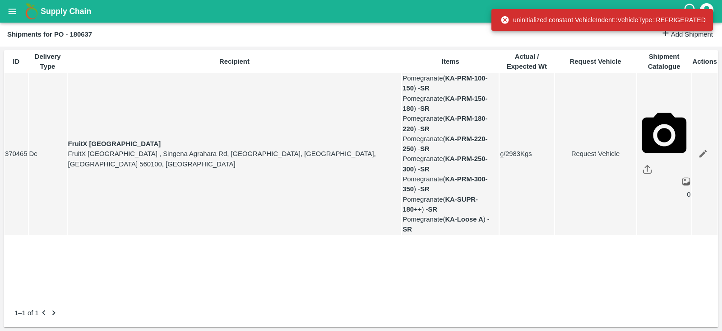
click at [573, 154] on link "Request Vehicle" at bounding box center [596, 154] width 80 height 10
type input "1"
type input "13/10/2025 01:00 PM"
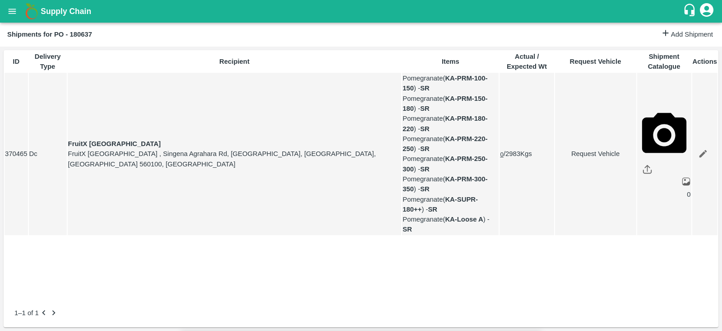
type input "14/10/2025 04:34 AM"
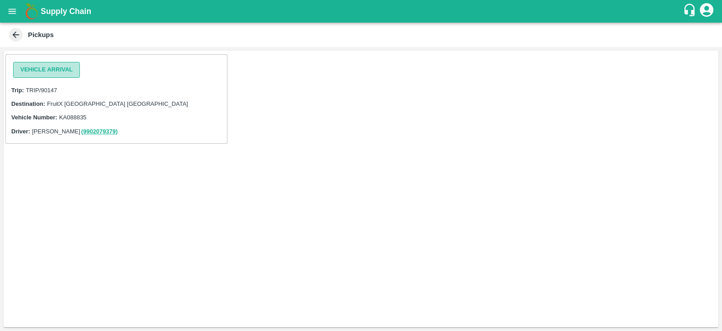
click at [63, 75] on button "Vehicle Arrival" at bounding box center [46, 70] width 67 height 16
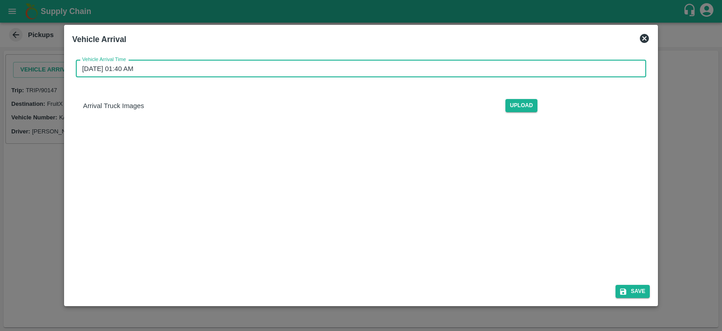
click at [106, 66] on input "[DATE] 01:40 AM" at bounding box center [358, 68] width 564 height 17
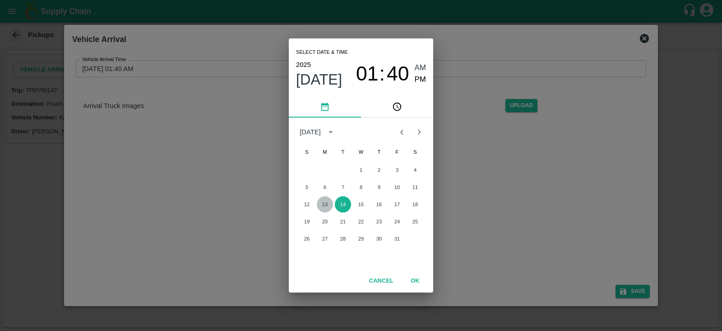
click at [325, 204] on button "13" at bounding box center [325, 204] width 16 height 16
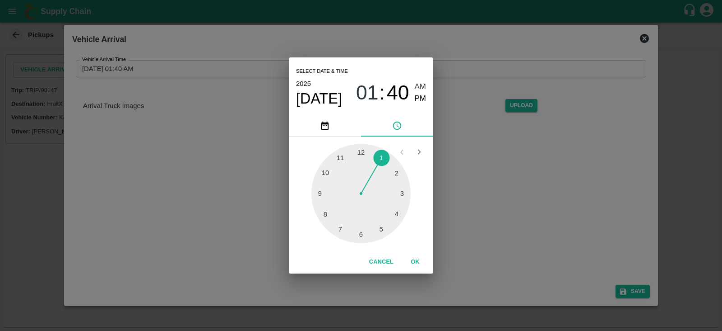
click at [388, 155] on div at bounding box center [361, 193] width 99 height 99
click at [420, 94] on span "PM" at bounding box center [421, 99] width 12 height 12
type input "[DATE] 01:40 PM"
click at [415, 262] on button "OK" at bounding box center [415, 262] width 29 height 16
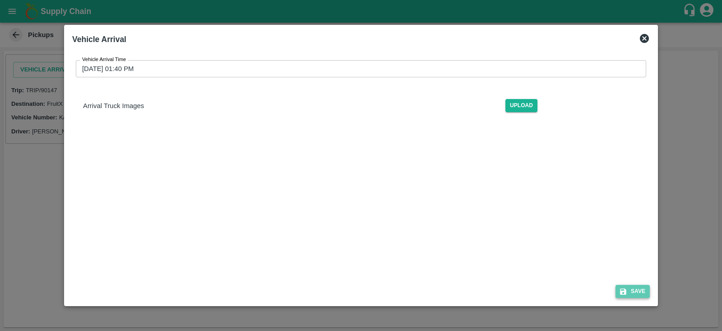
click at [634, 289] on button "Save" at bounding box center [633, 290] width 34 height 13
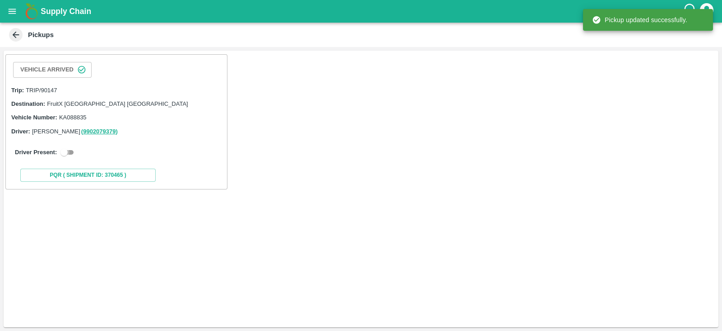
click at [74, 150] on input "checkbox" at bounding box center [64, 152] width 33 height 11
checkbox input "true"
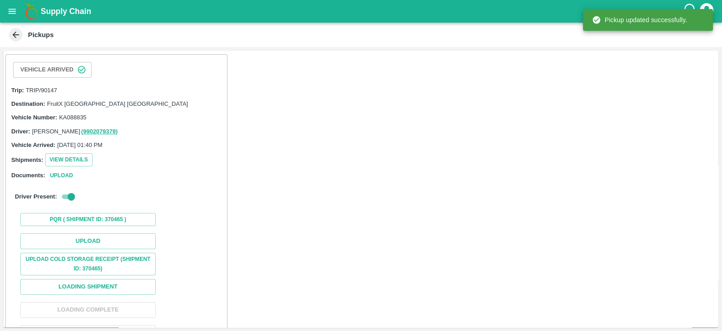
scroll to position [23, 0]
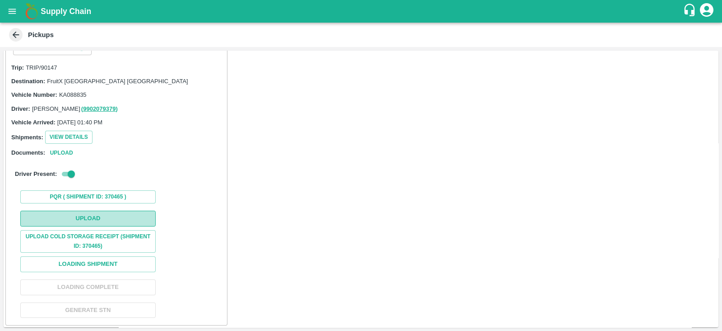
click at [135, 218] on button "Upload" at bounding box center [87, 218] width 135 height 16
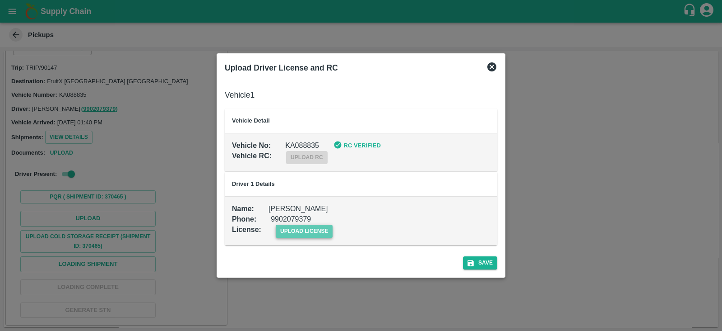
click at [300, 231] on span "upload license" at bounding box center [304, 230] width 57 height 13
click at [0, 0] on input "upload license" at bounding box center [0, 0] width 0 height 0
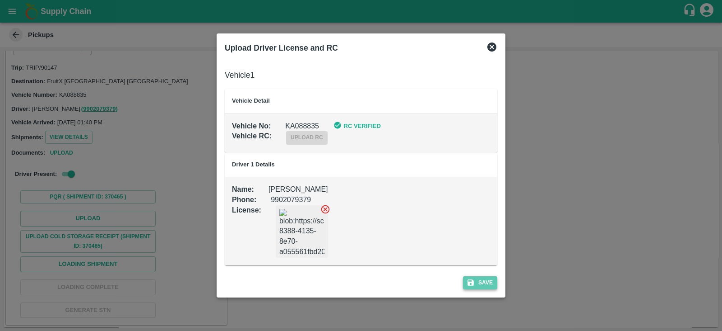
click at [488, 277] on button "Save" at bounding box center [480, 282] width 34 height 13
click at [579, 228] on div at bounding box center [361, 165] width 722 height 331
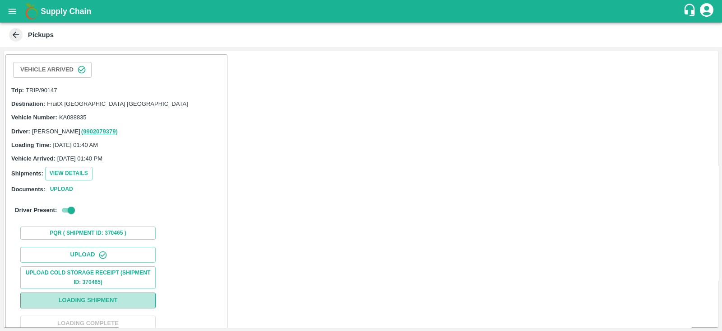
click at [133, 294] on button "Loading Shipment" at bounding box center [87, 300] width 135 height 16
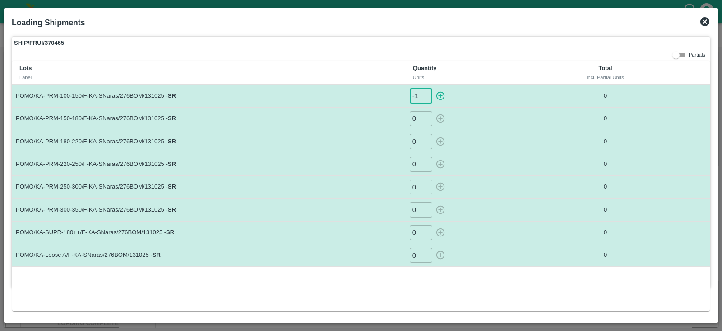
type input "-1"
click at [426, 98] on input "-1" at bounding box center [421, 95] width 23 height 15
click at [415, 96] on input "number" at bounding box center [421, 95] width 23 height 15
type input "32"
type input "40"
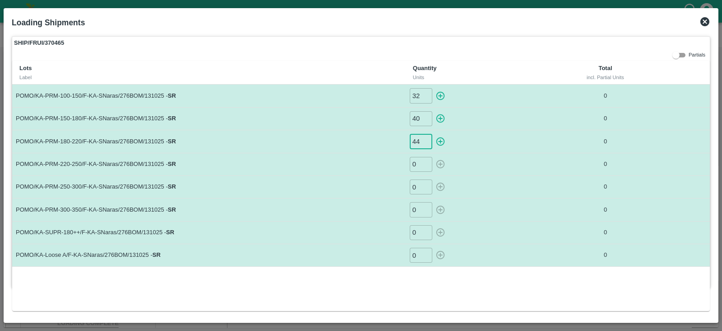
type input "44"
type input "42"
type input "41"
click at [420, 185] on input "41" at bounding box center [421, 186] width 23 height 15
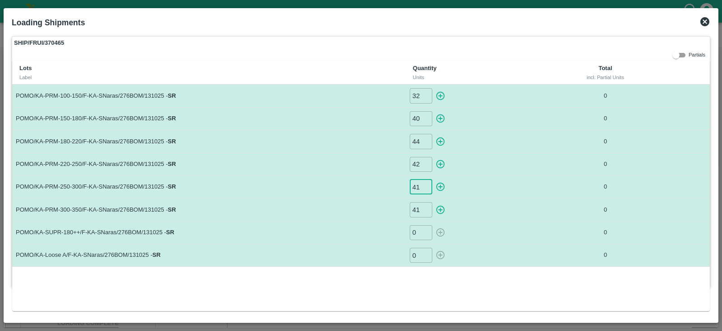
click at [420, 185] on input "41" at bounding box center [421, 186] width 23 height 15
type input "4"
type input "36"
type input "73"
type input "6"
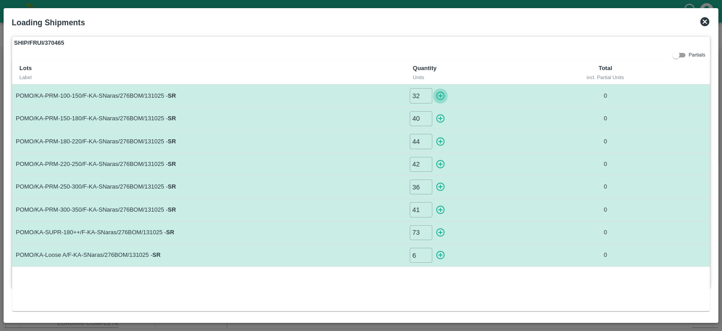
click at [438, 97] on icon "button" at bounding box center [441, 96] width 10 height 10
type input "0"
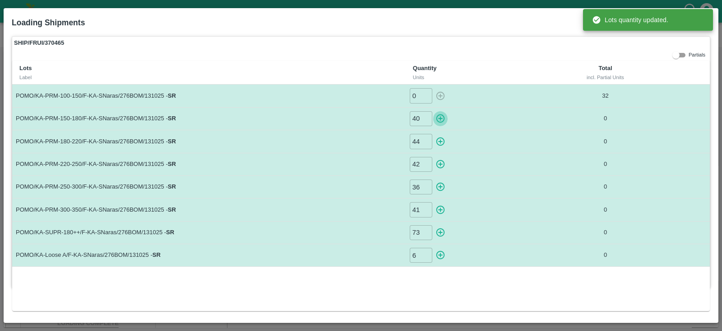
click at [441, 117] on icon "button" at bounding box center [441, 118] width 10 height 10
type input "0"
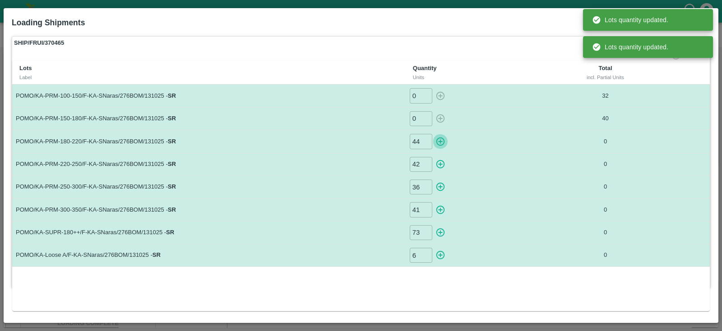
click at [443, 140] on icon "button" at bounding box center [441, 141] width 9 height 9
type input "0"
click at [442, 163] on icon "button" at bounding box center [441, 164] width 10 height 10
type input "0"
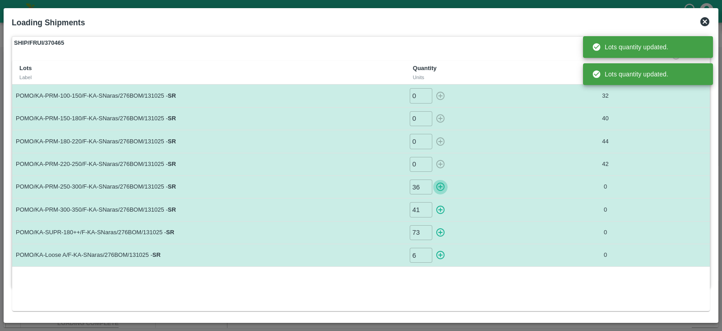
click at [443, 184] on icon "button" at bounding box center [441, 187] width 10 height 10
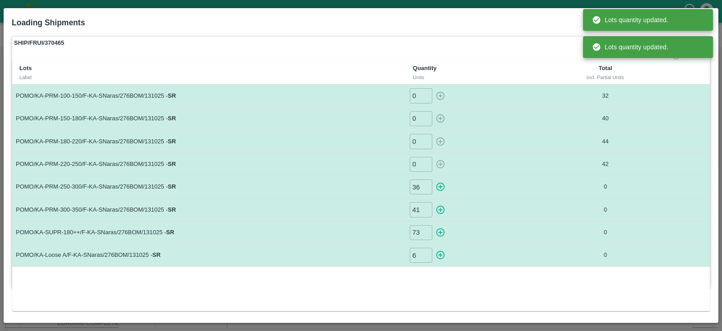
type input "0"
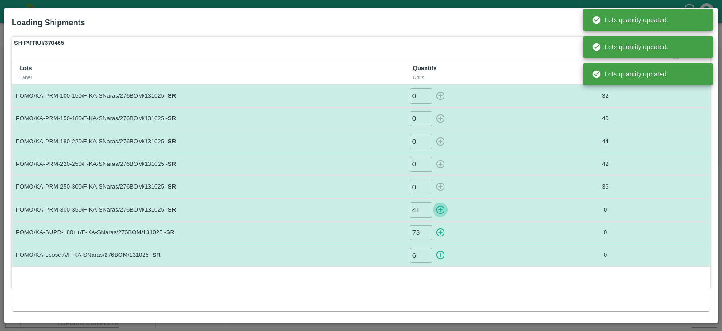
click at [441, 210] on icon "button" at bounding box center [441, 210] width 10 height 10
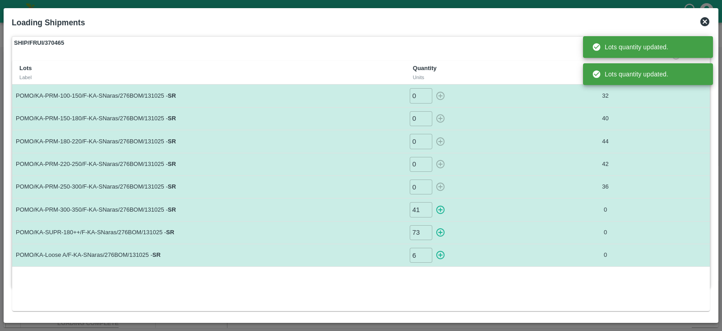
type input "0"
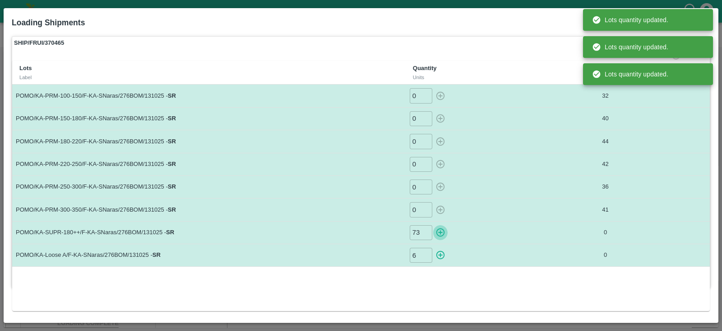
click at [441, 234] on icon "button" at bounding box center [441, 232] width 10 height 10
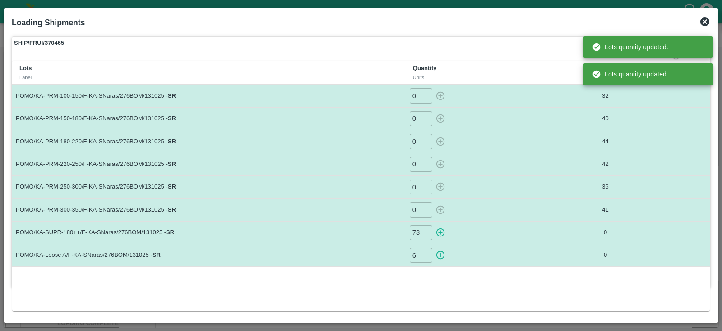
type input "0"
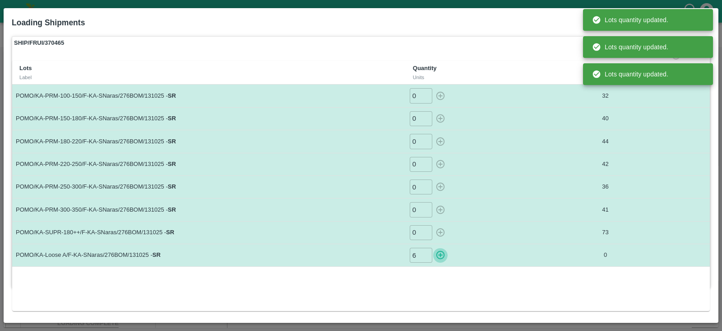
click at [442, 257] on icon "button" at bounding box center [441, 255] width 10 height 10
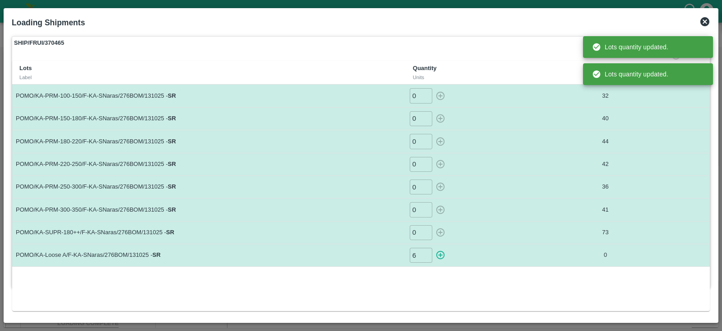
type input "0"
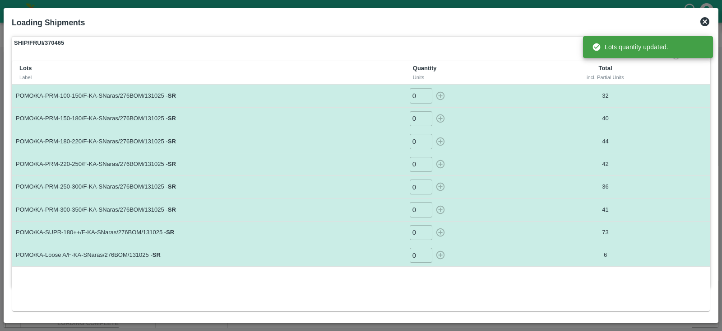
click at [545, 75] on th "Total incl. Partial Units" at bounding box center [606, 73] width 122 height 24
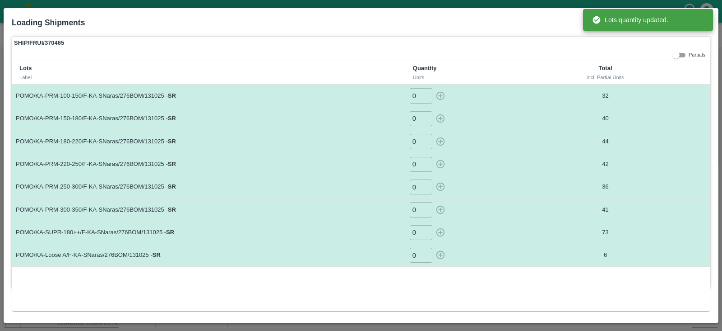
click at [545, 75] on th "Total incl. Partial Units" at bounding box center [606, 73] width 122 height 24
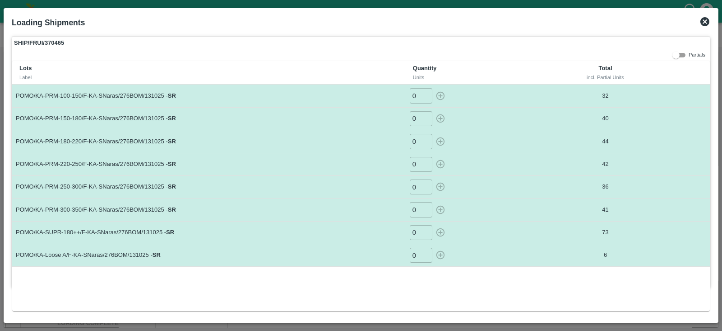
click at [707, 25] on icon at bounding box center [705, 21] width 9 height 9
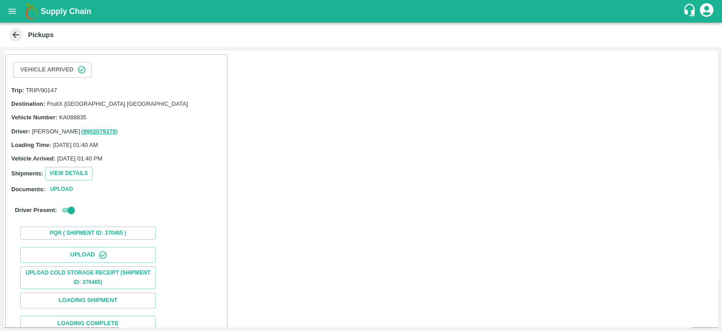
scroll to position [59, 0]
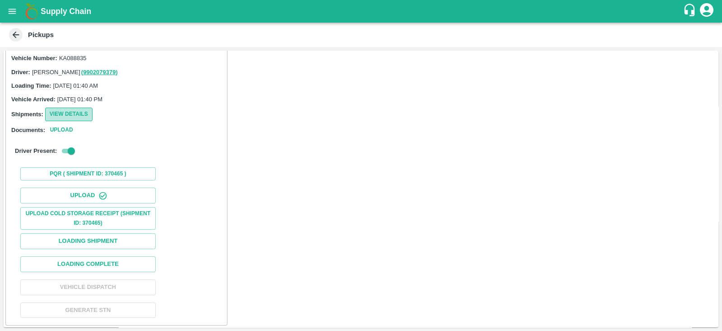
click at [77, 108] on button "View Details" at bounding box center [68, 113] width 47 height 13
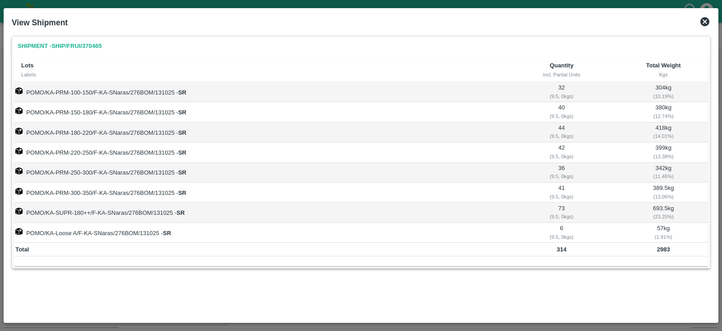
click at [707, 23] on icon at bounding box center [705, 21] width 11 height 11
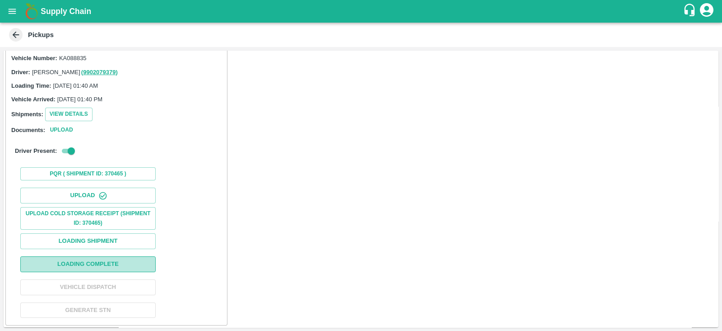
click at [126, 264] on button "Loading Complete" at bounding box center [87, 264] width 135 height 16
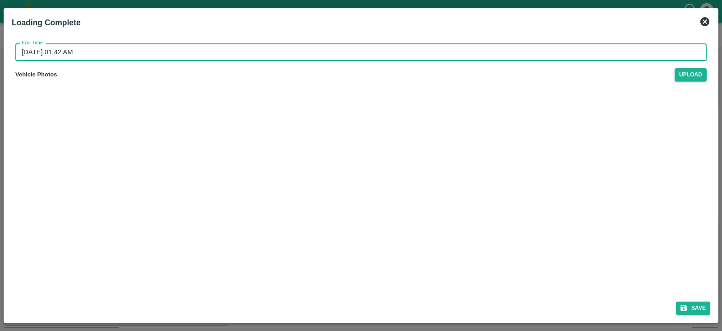
click at [58, 52] on input "[DATE] 01:42 AM" at bounding box center [357, 51] width 685 height 17
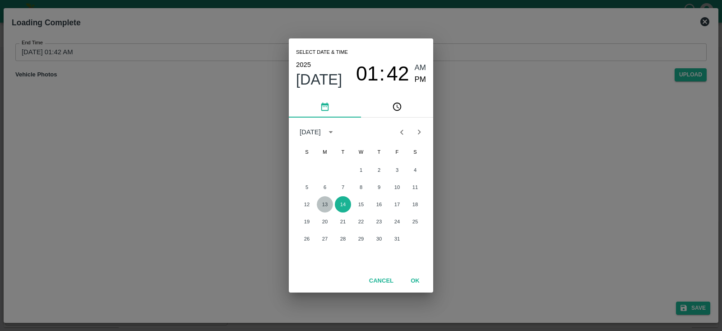
click at [324, 206] on button "13" at bounding box center [325, 204] width 16 height 16
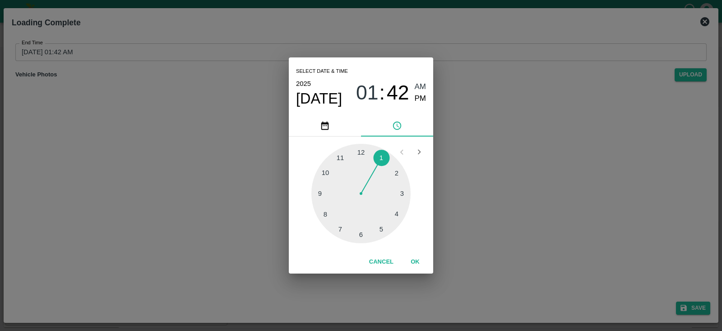
click at [377, 220] on div at bounding box center [361, 193] width 99 height 99
click at [415, 101] on span "PM" at bounding box center [421, 99] width 12 height 12
click at [413, 256] on button "OK" at bounding box center [415, 262] width 29 height 16
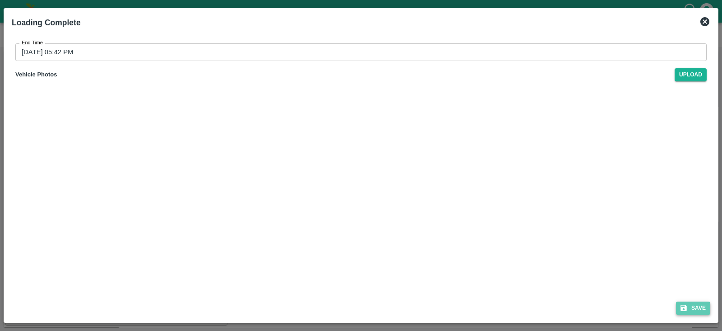
click at [692, 301] on button "Save" at bounding box center [693, 307] width 34 height 13
type input "[DATE] 01:42 AM"
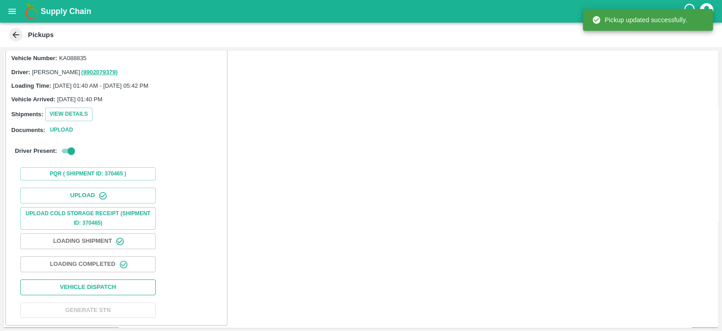
click at [101, 288] on button "Vehicle Dispatch" at bounding box center [87, 287] width 135 height 16
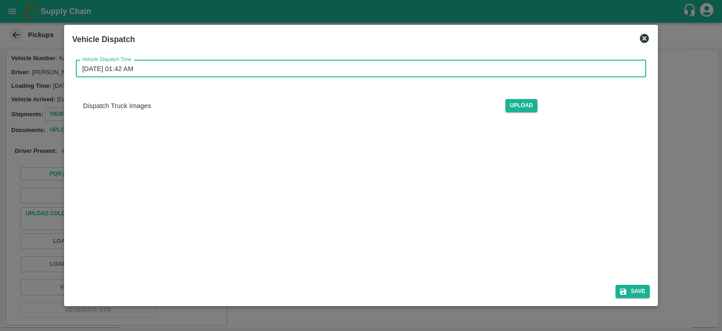
click at [125, 69] on input "[DATE] 01:42 AM" at bounding box center [358, 68] width 564 height 17
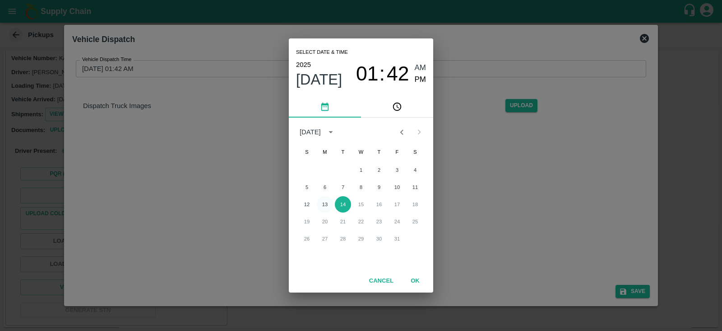
click at [326, 197] on button "13" at bounding box center [325, 204] width 16 height 16
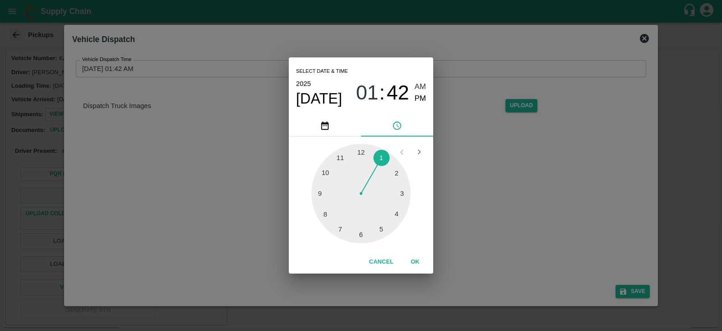
click at [363, 228] on div at bounding box center [361, 193] width 99 height 99
click at [422, 95] on span "PM" at bounding box center [421, 99] width 12 height 12
type input "[DATE] 06:42 PM"
click at [418, 263] on button "OK" at bounding box center [415, 262] width 29 height 16
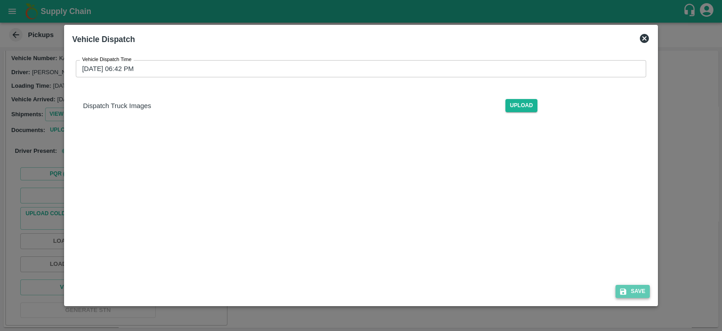
click at [643, 294] on button "Save" at bounding box center [633, 290] width 34 height 13
